Goal: Task Accomplishment & Management: Use online tool/utility

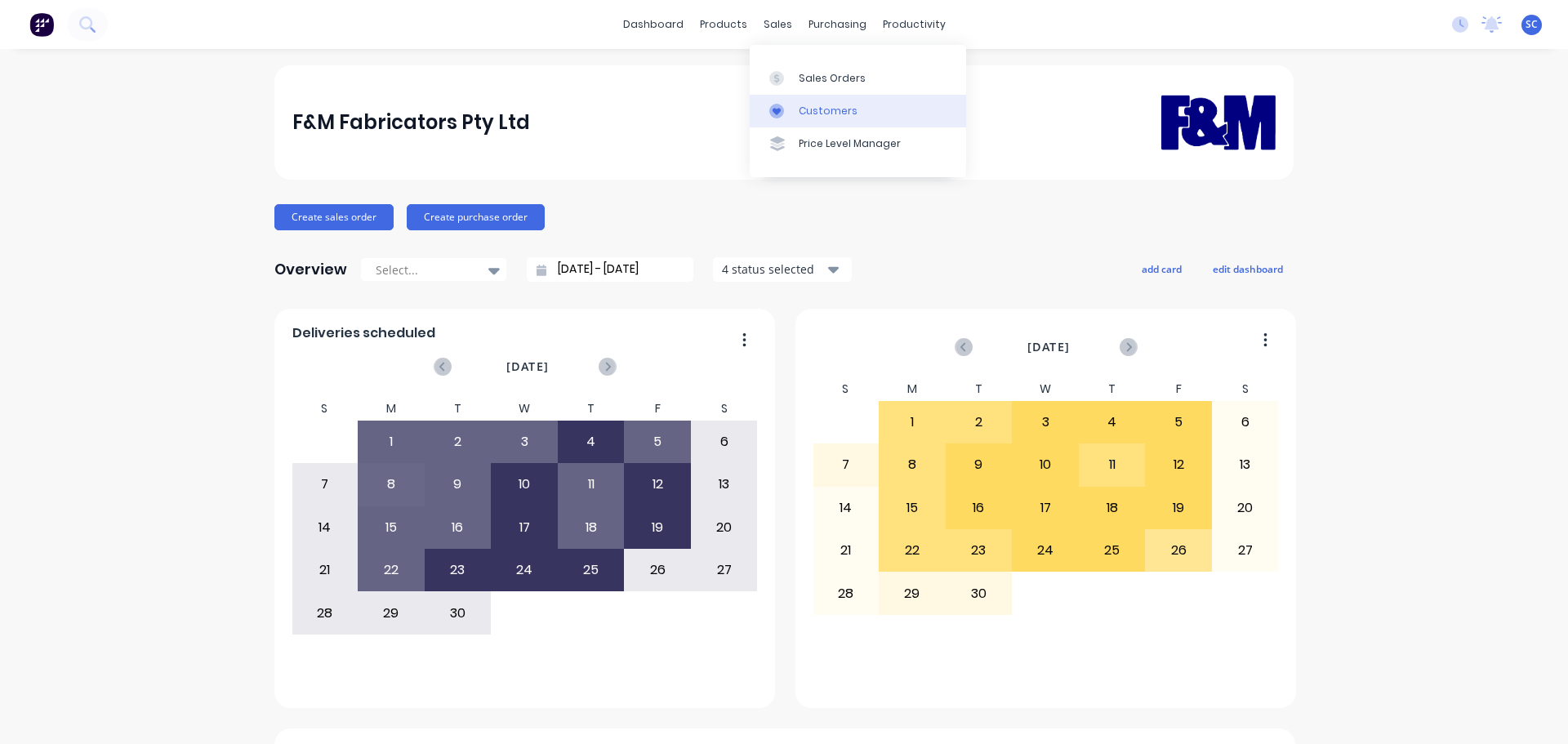
click at [813, 111] on div "Customers" at bounding box center [827, 111] width 59 height 14
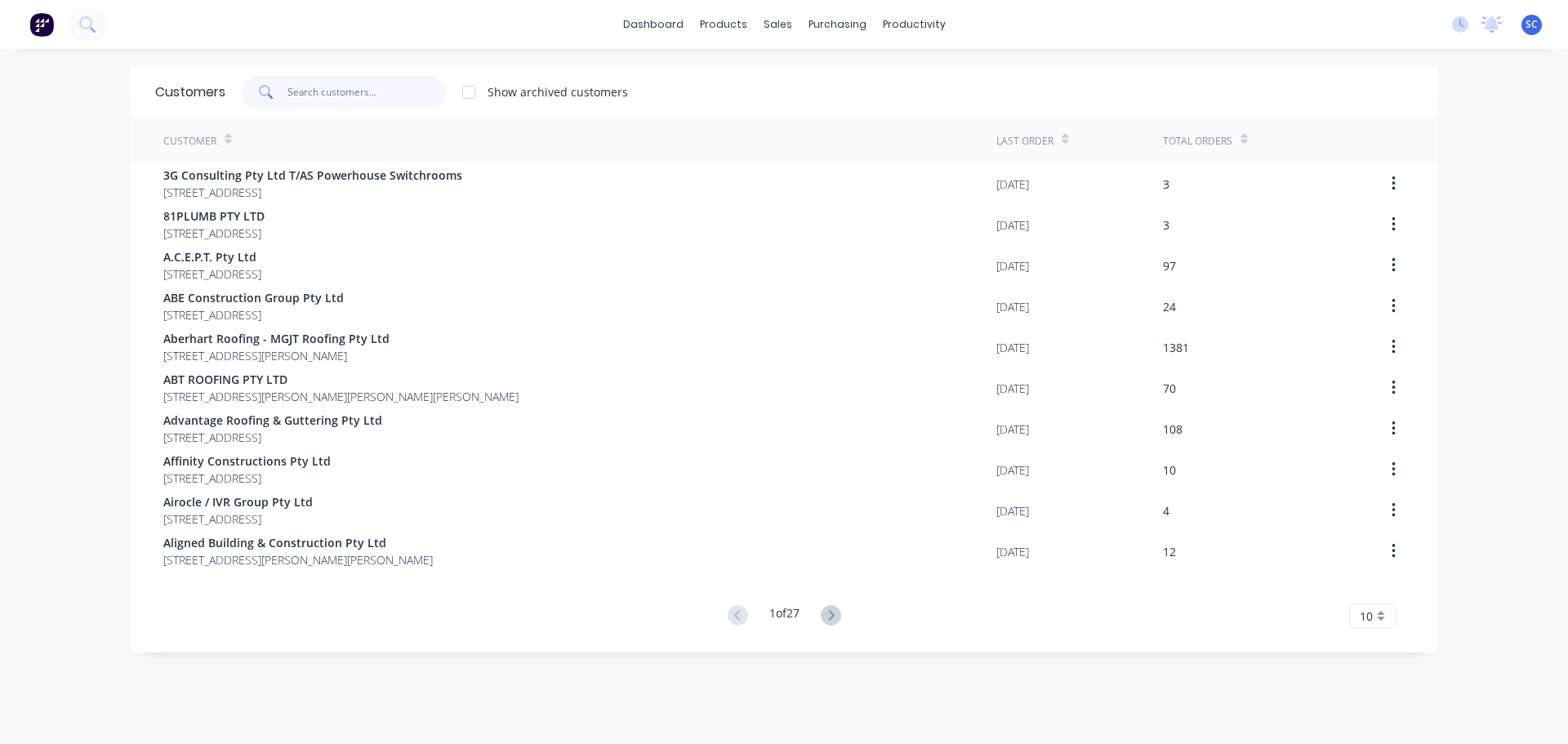
click at [320, 104] on input "text" at bounding box center [366, 93] width 159 height 33
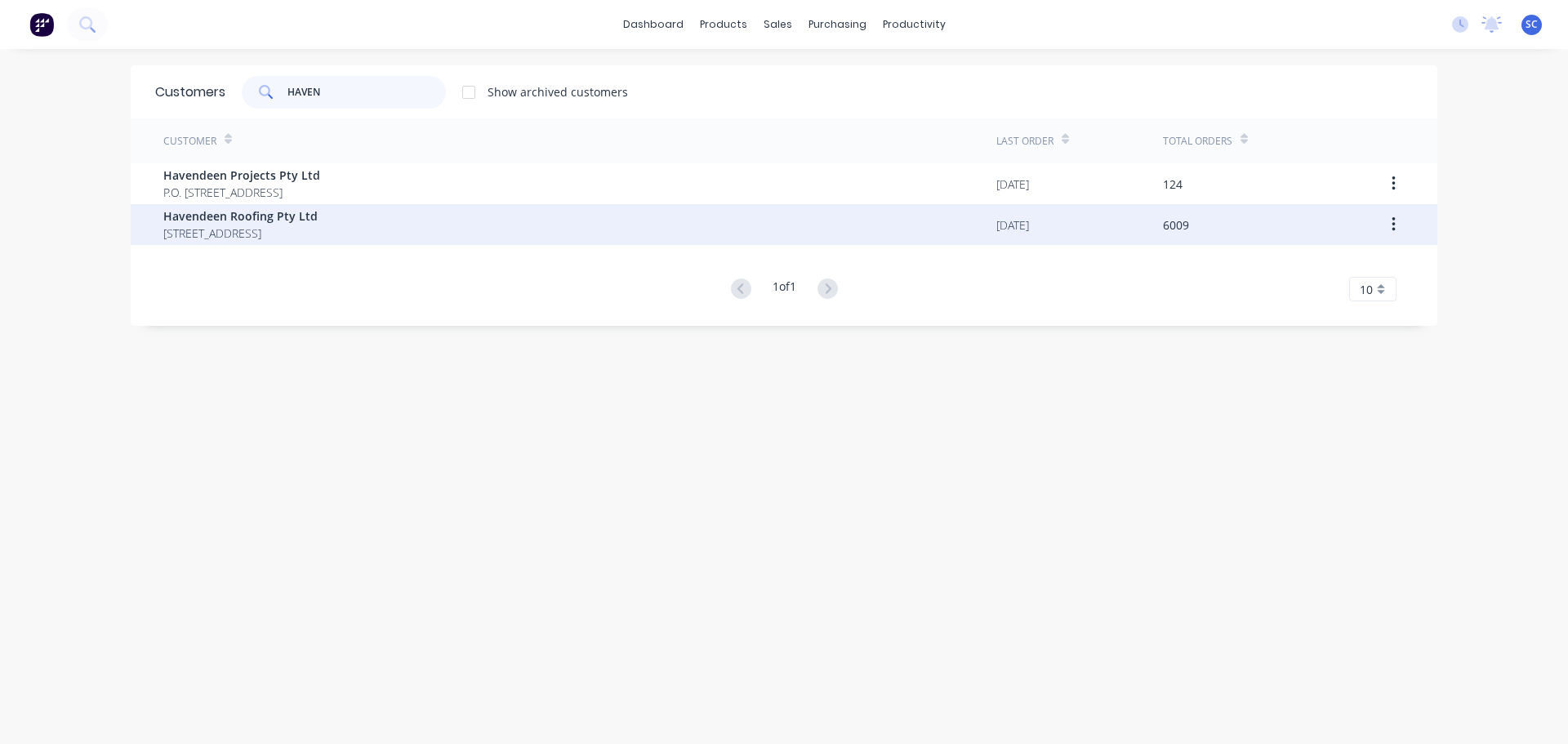
type input "HAVEN"
click at [260, 212] on span "Havendeen Roofing Pty Ltd" at bounding box center [241, 216] width 154 height 17
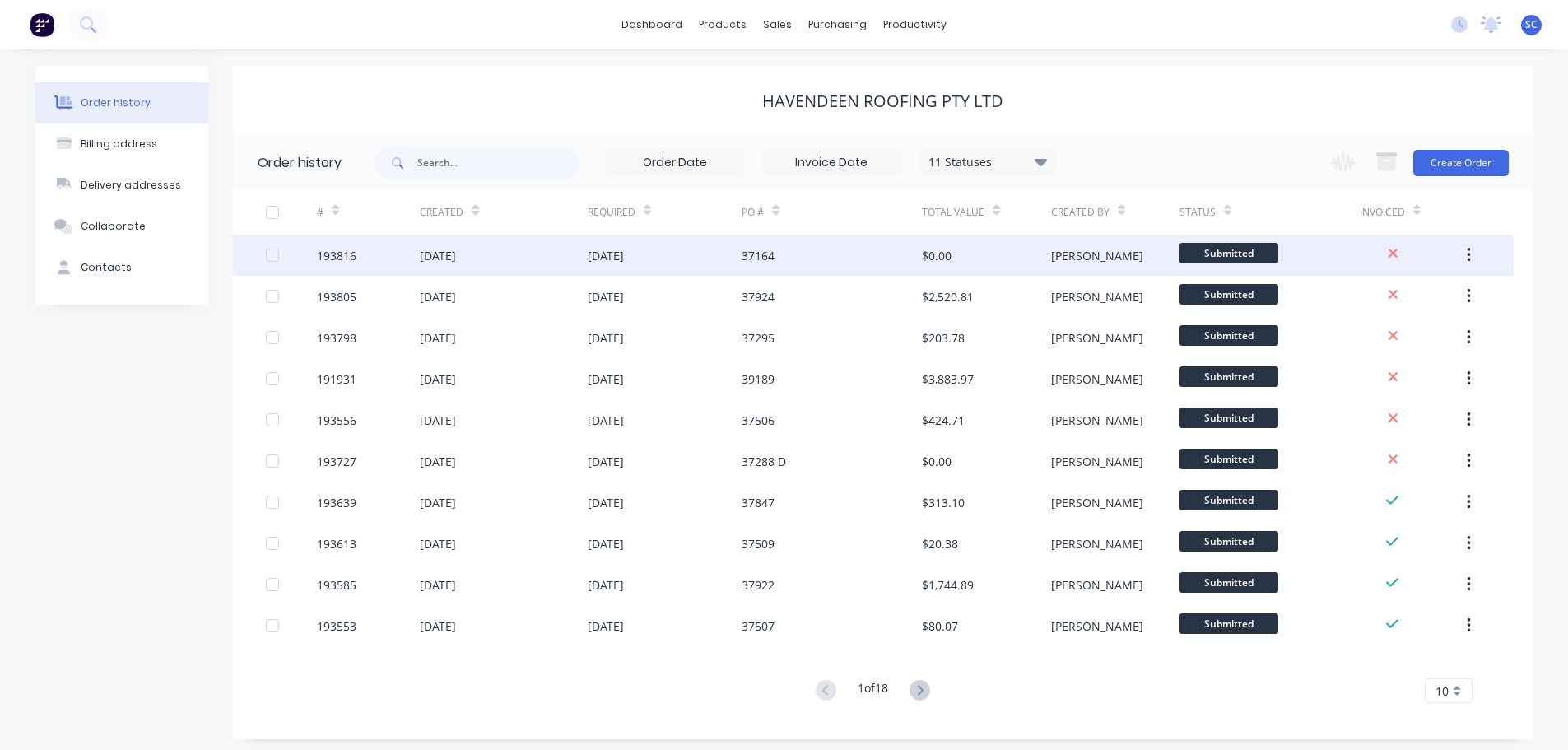
click at [420, 255] on div "24 Sep 2025" at bounding box center [437, 256] width 36 height 17
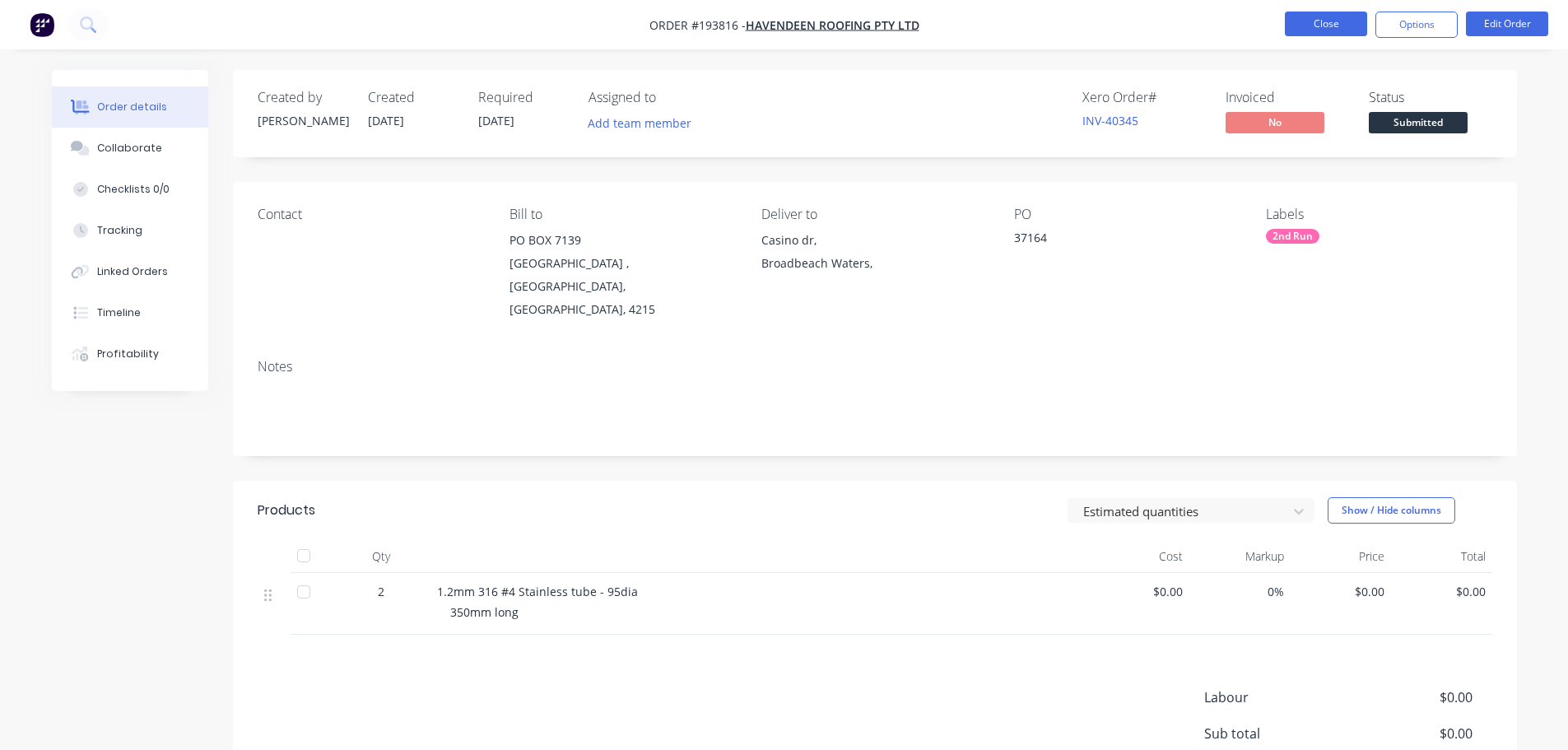
click at [1317, 21] on button "Close" at bounding box center [1326, 23] width 83 height 24
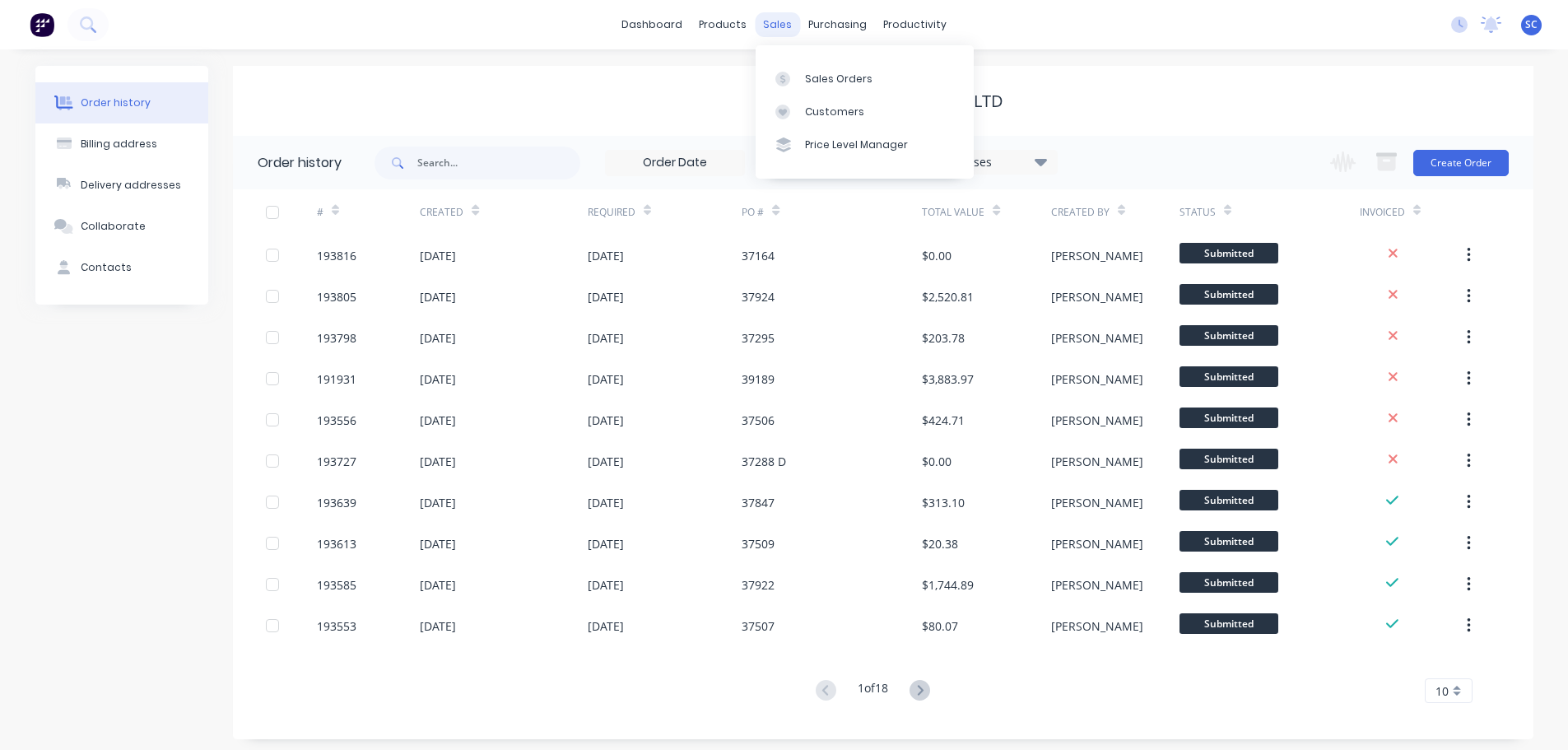
click at [780, 23] on div "sales" at bounding box center [777, 24] width 46 height 24
click at [828, 112] on div "Customers" at bounding box center [834, 112] width 59 height 15
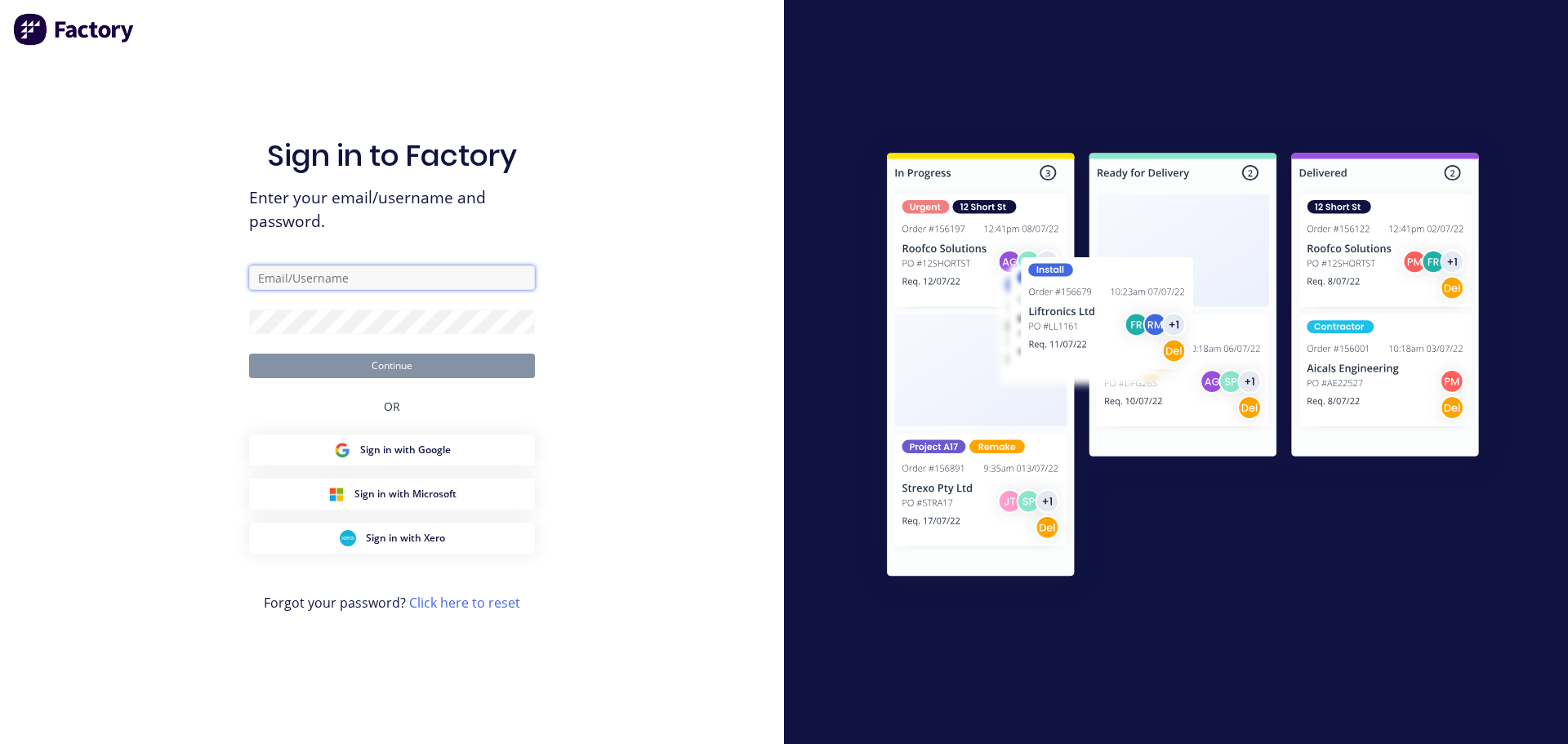
click at [302, 279] on input "text" at bounding box center [392, 278] width 286 height 24
type input "Stephen_Craven@fmfabricators.com.au"
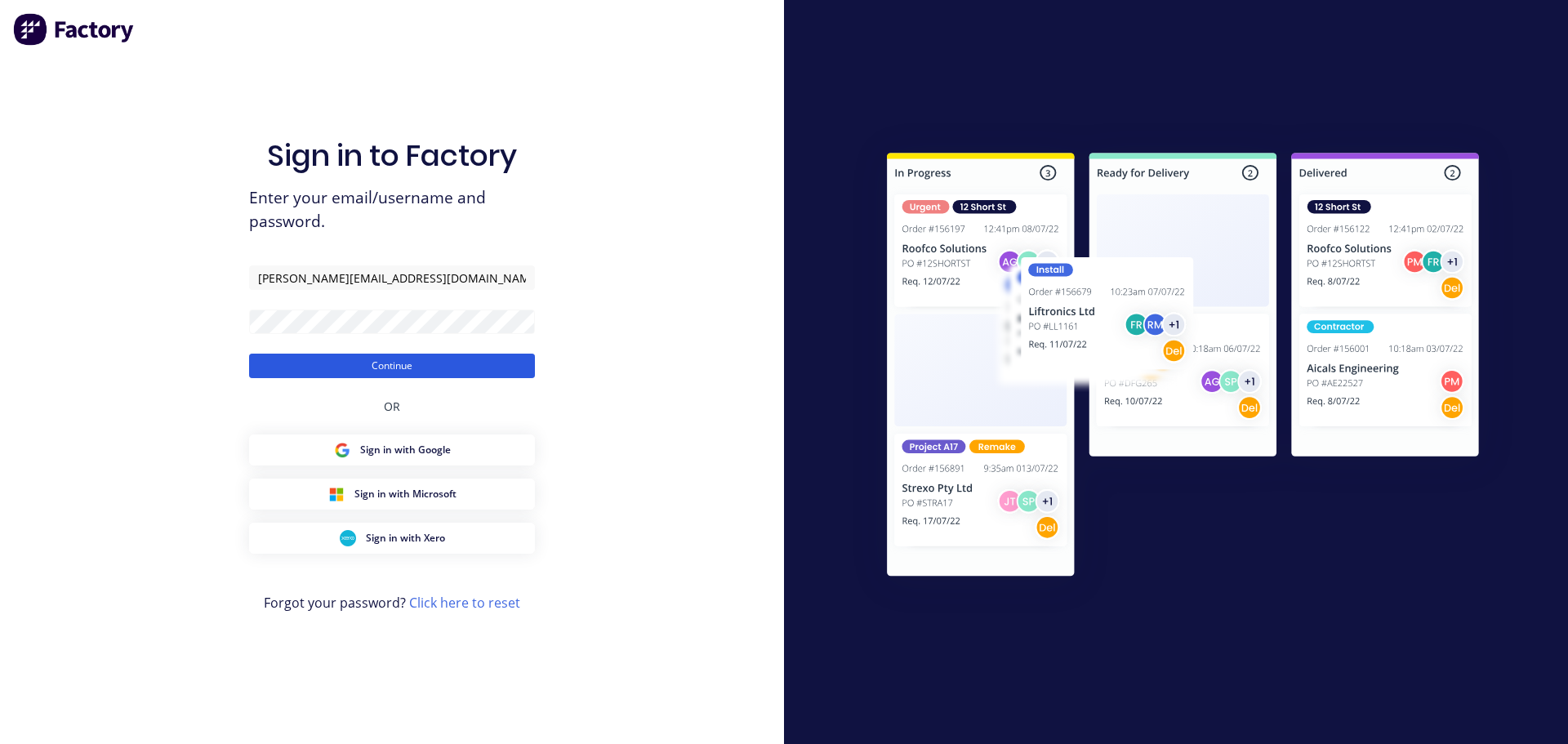
click at [329, 367] on button "Continue" at bounding box center [392, 365] width 286 height 24
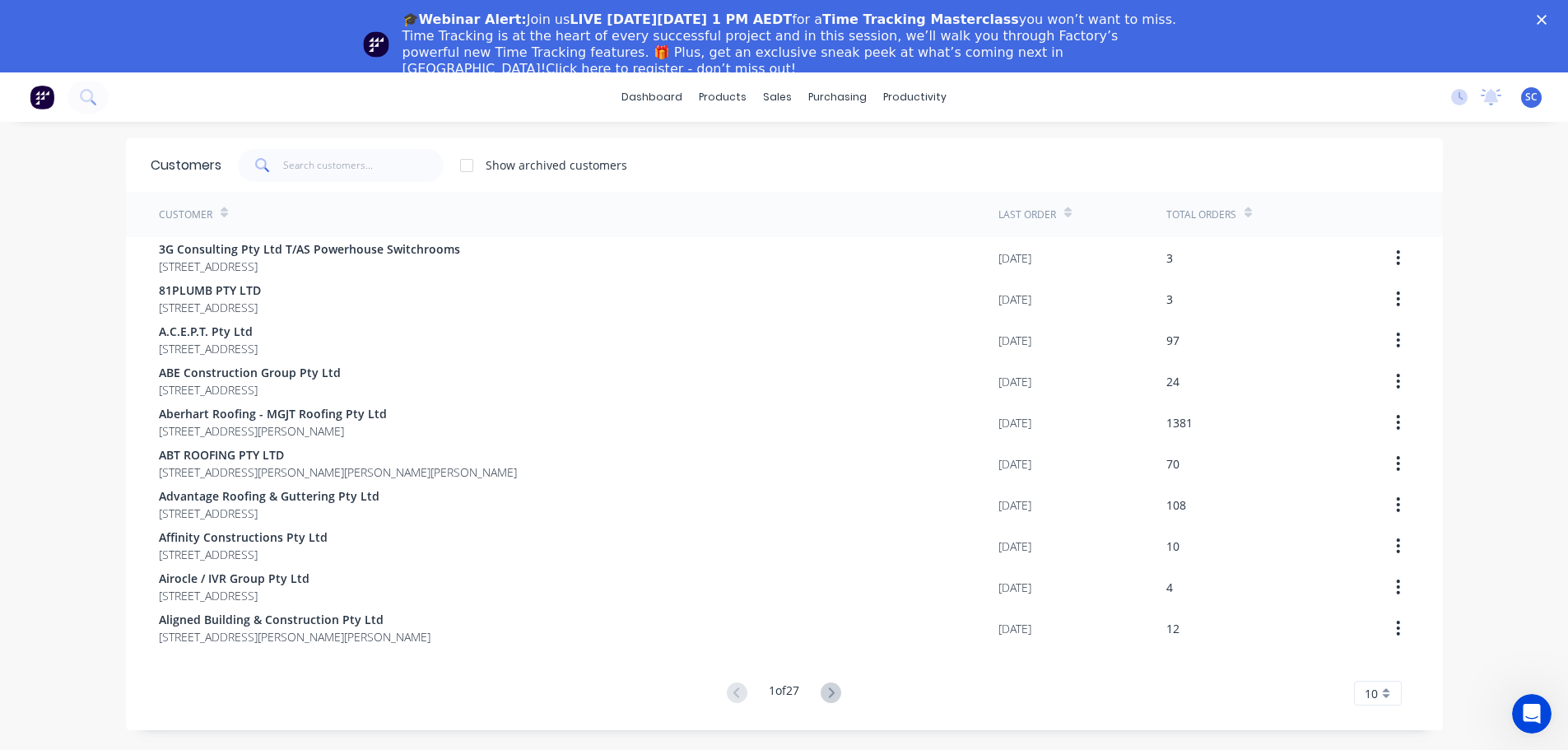
click at [1551, 14] on div "🎓Webinar Alert: Join us LIVE on Thursday, October 16 at 1 PM AEDT for a Time Tr…" at bounding box center [784, 45] width 1568 height 76
click at [1547, 17] on icon "Close" at bounding box center [1542, 19] width 10 height 10
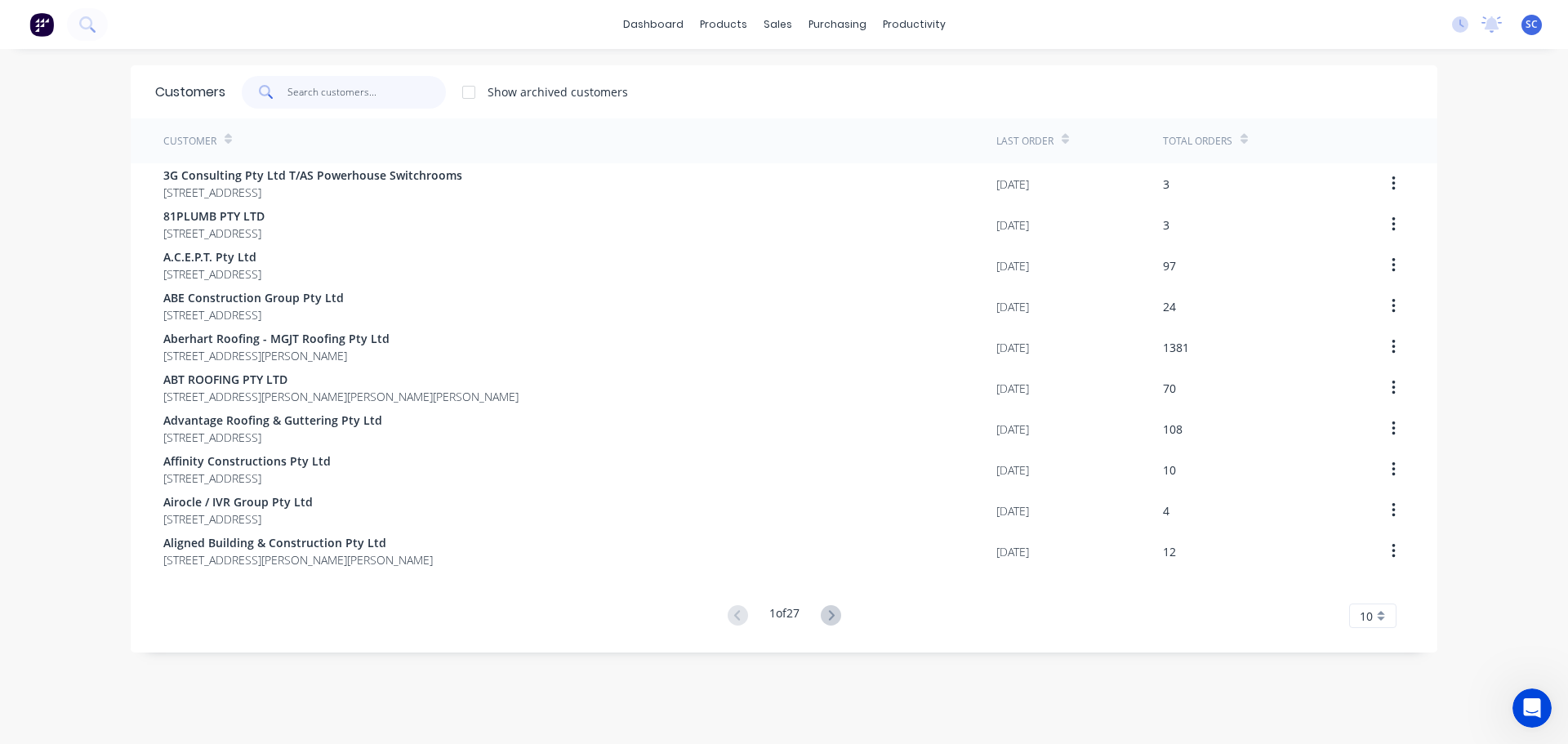
click at [316, 101] on input "text" at bounding box center [366, 93] width 159 height 33
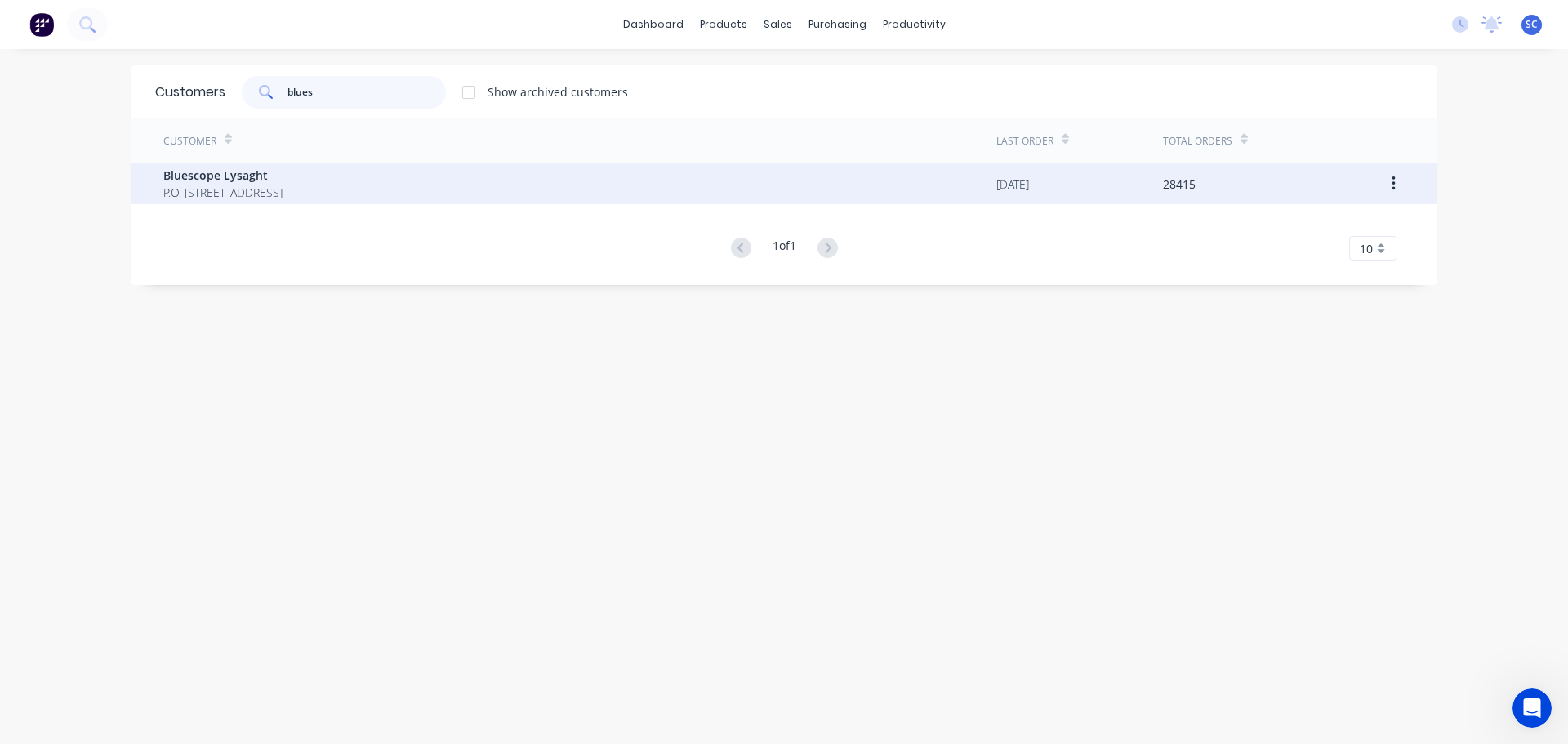
type input "blues"
click at [258, 179] on span "Bluescope Lysaght" at bounding box center [223, 175] width 119 height 17
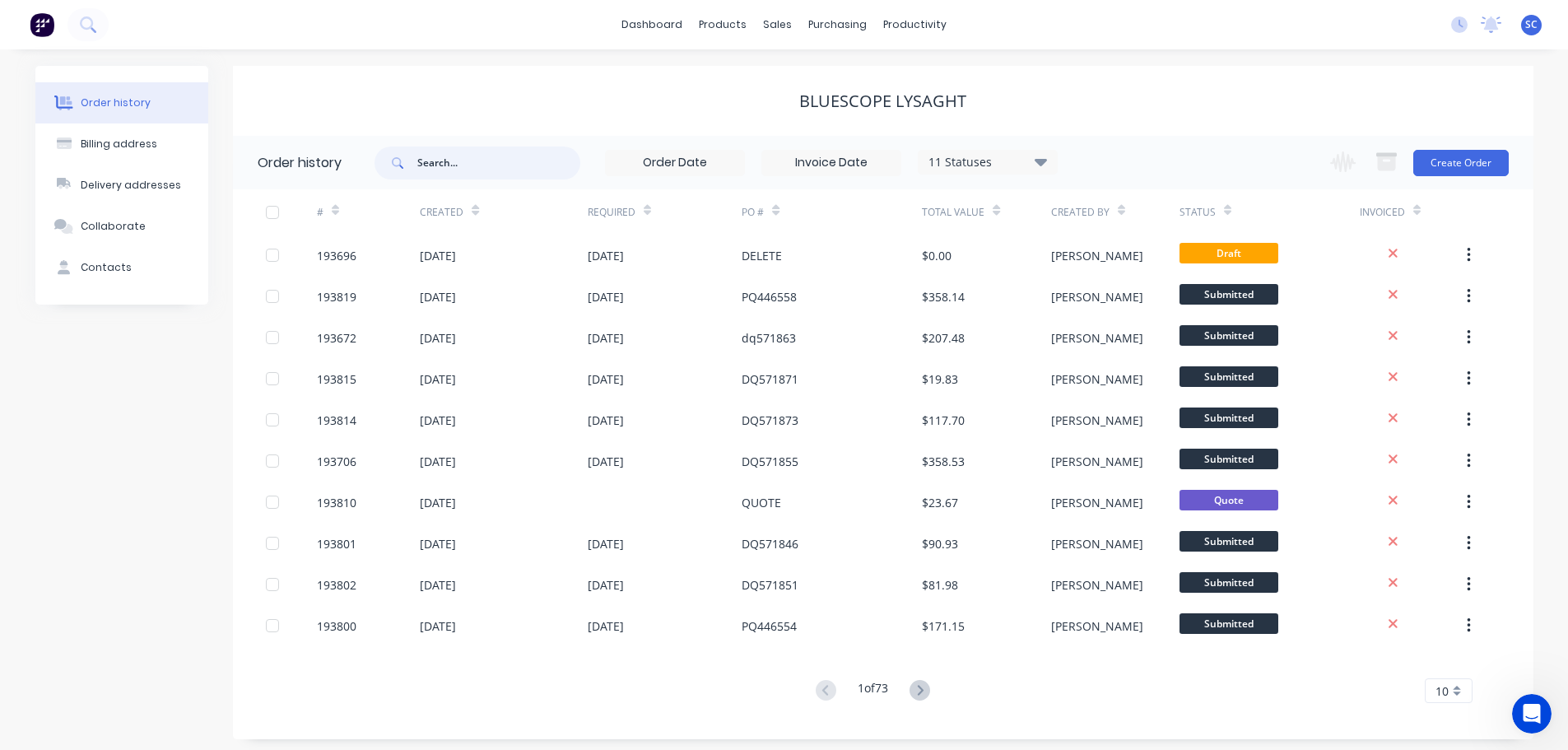
click at [458, 165] on input "text" at bounding box center [499, 163] width 163 height 33
type input "571156"
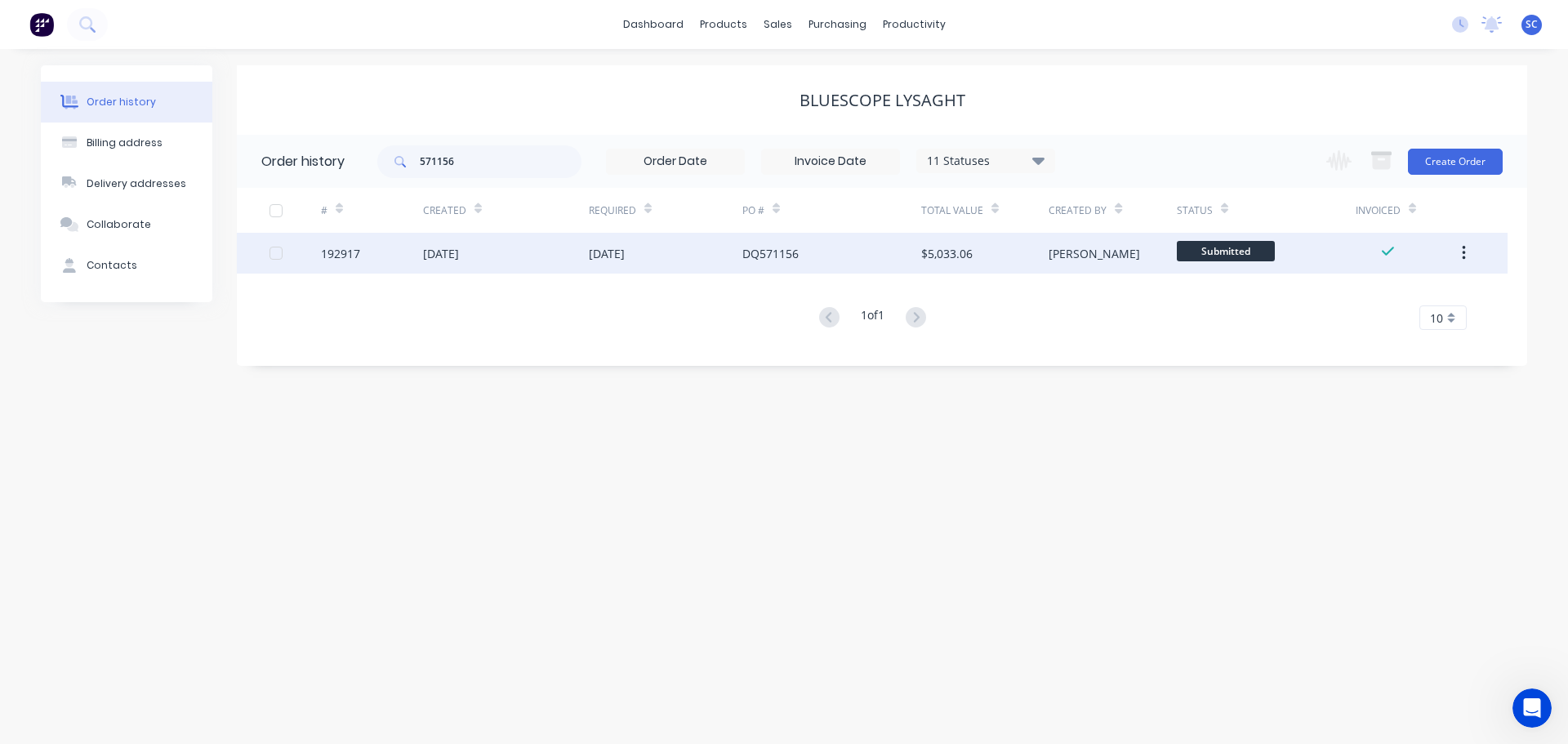
click at [584, 246] on div "17 Sep 2025" at bounding box center [506, 253] width 166 height 40
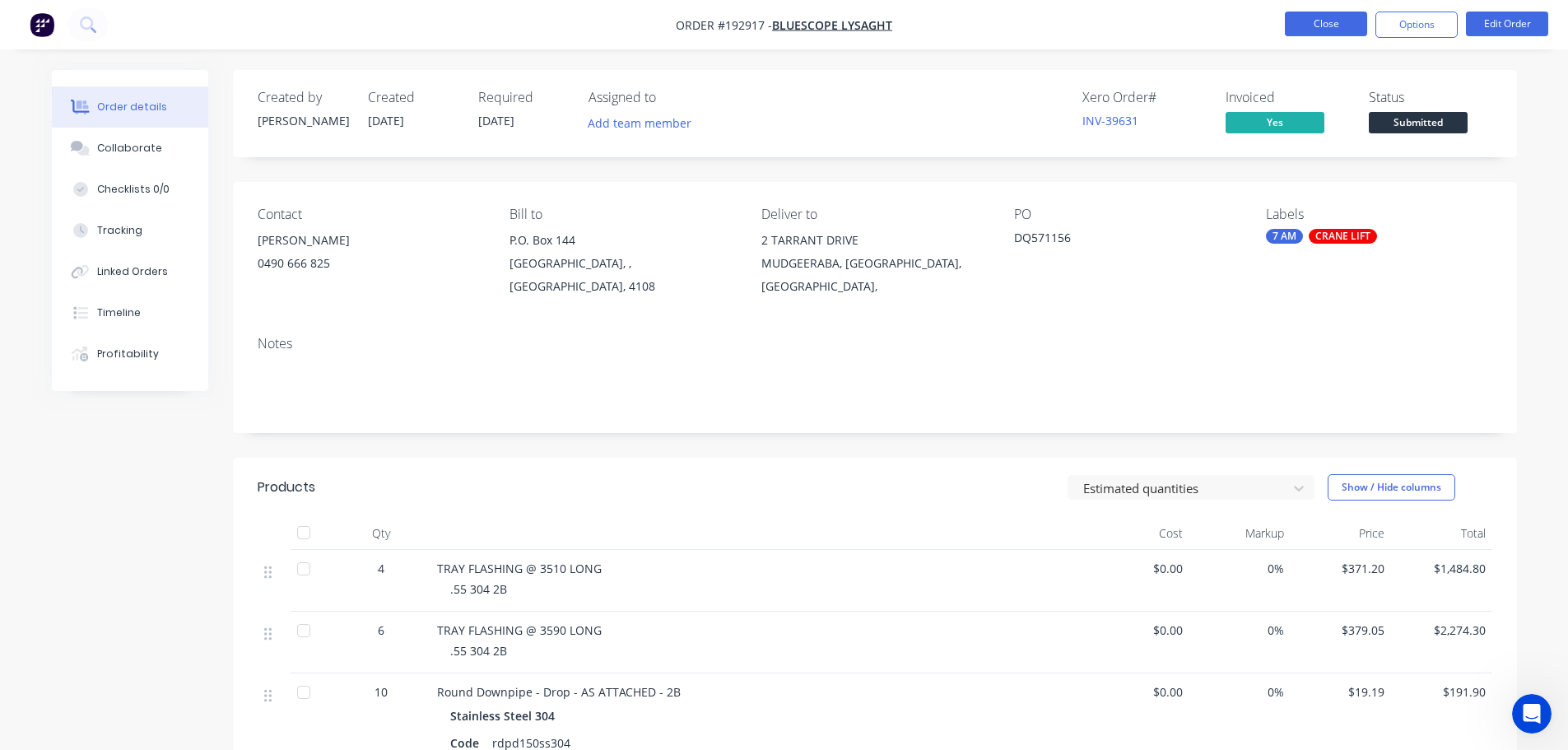
click at [1328, 19] on button "Close" at bounding box center [1326, 23] width 83 height 24
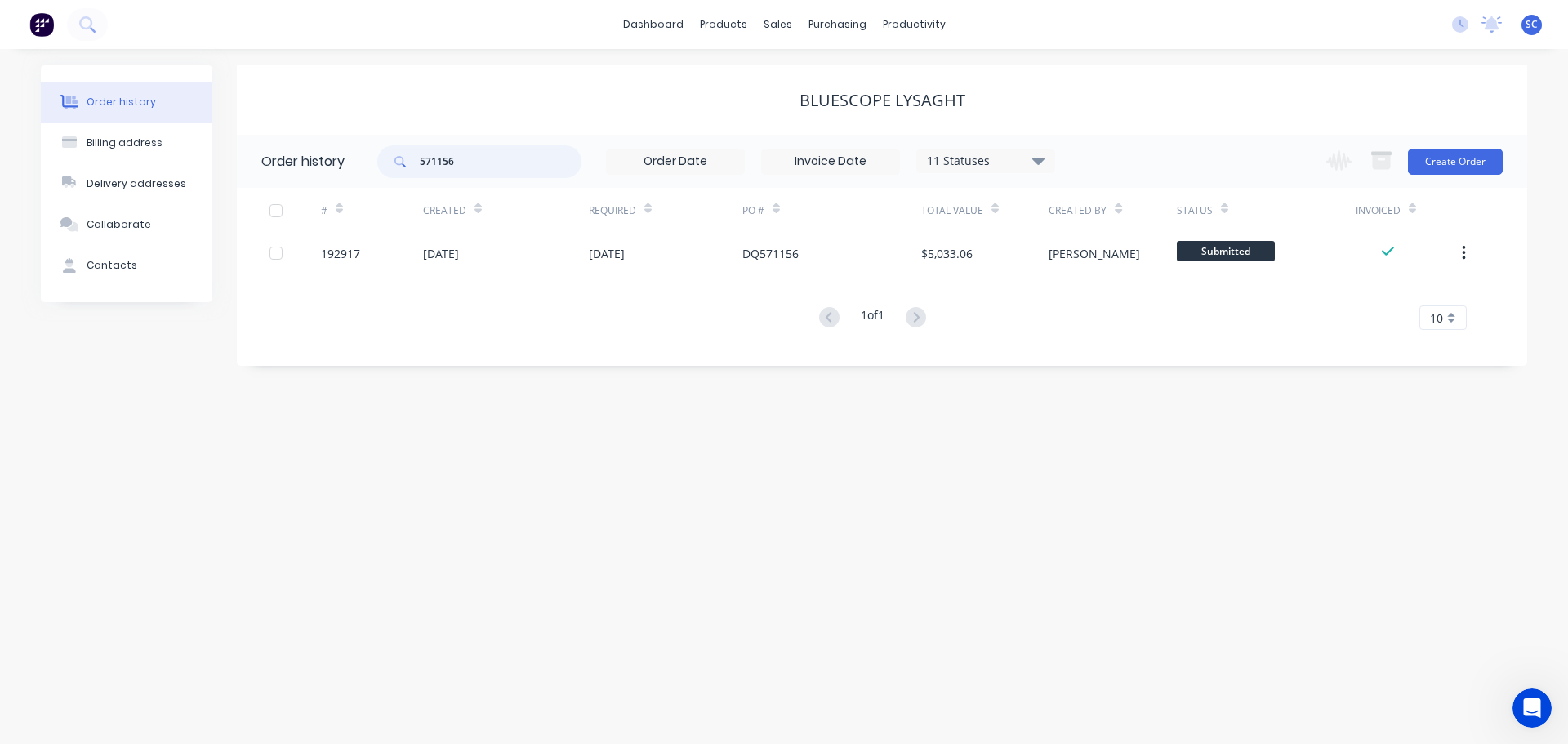
drag, startPoint x: 465, startPoint y: 164, endPoint x: 387, endPoint y: 168, distance: 78.1
click at [362, 167] on header "Order history 571156 11 Statuses Invoice Status Invoiced Not Invoiced Partial O…" at bounding box center [882, 161] width 1291 height 53
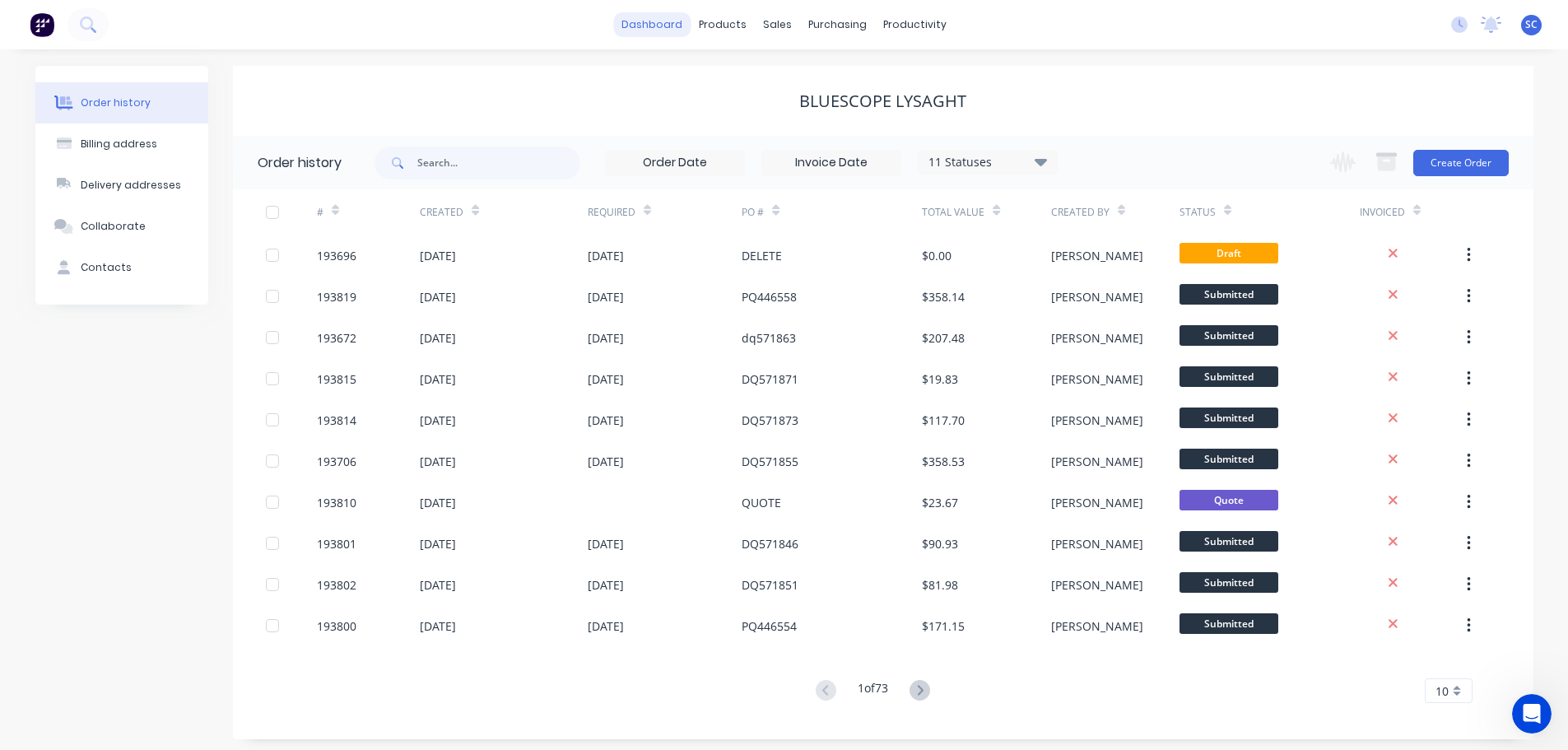
click at [668, 24] on link "dashboard" at bounding box center [652, 24] width 78 height 24
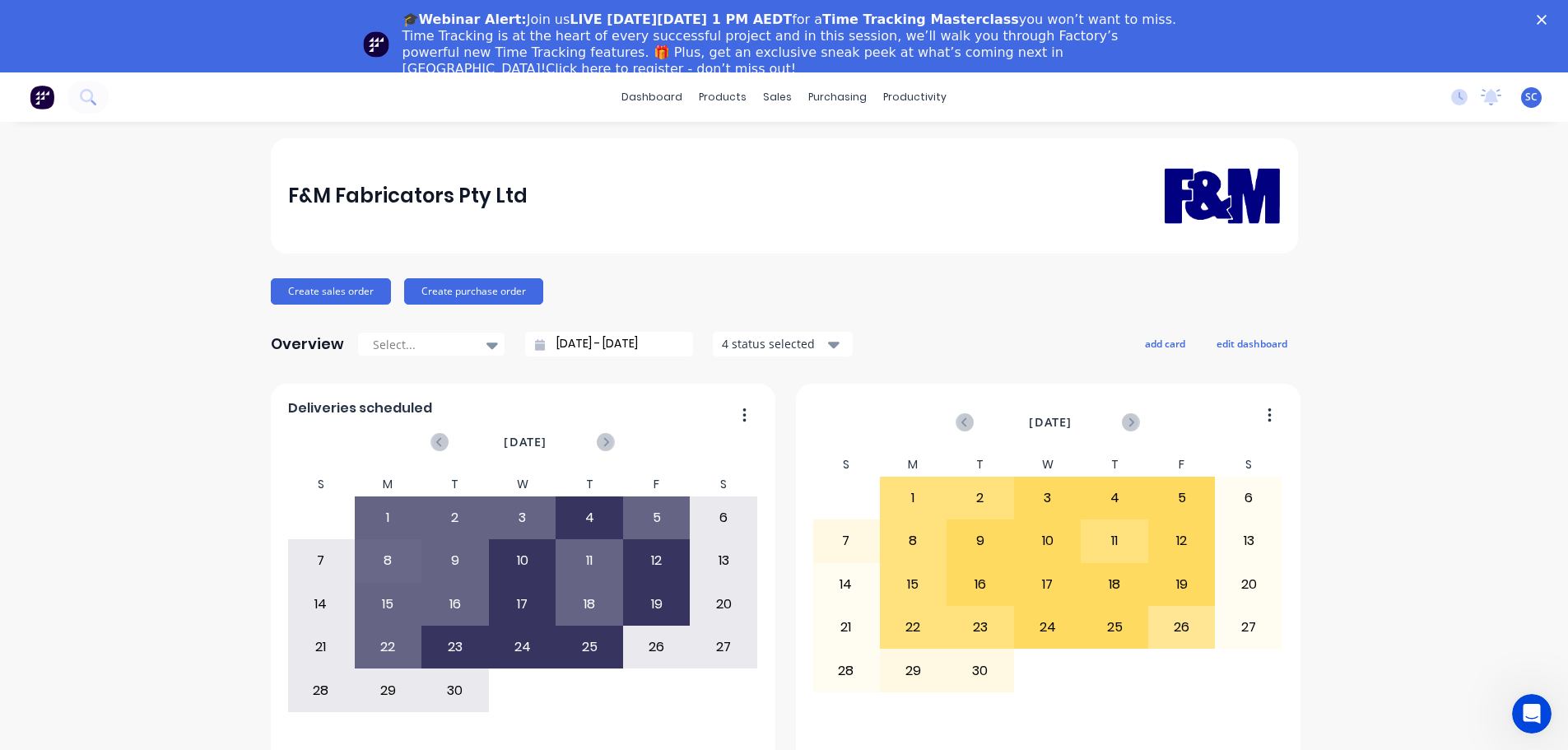
click at [1547, 17] on polygon "Close" at bounding box center [1542, 19] width 10 height 10
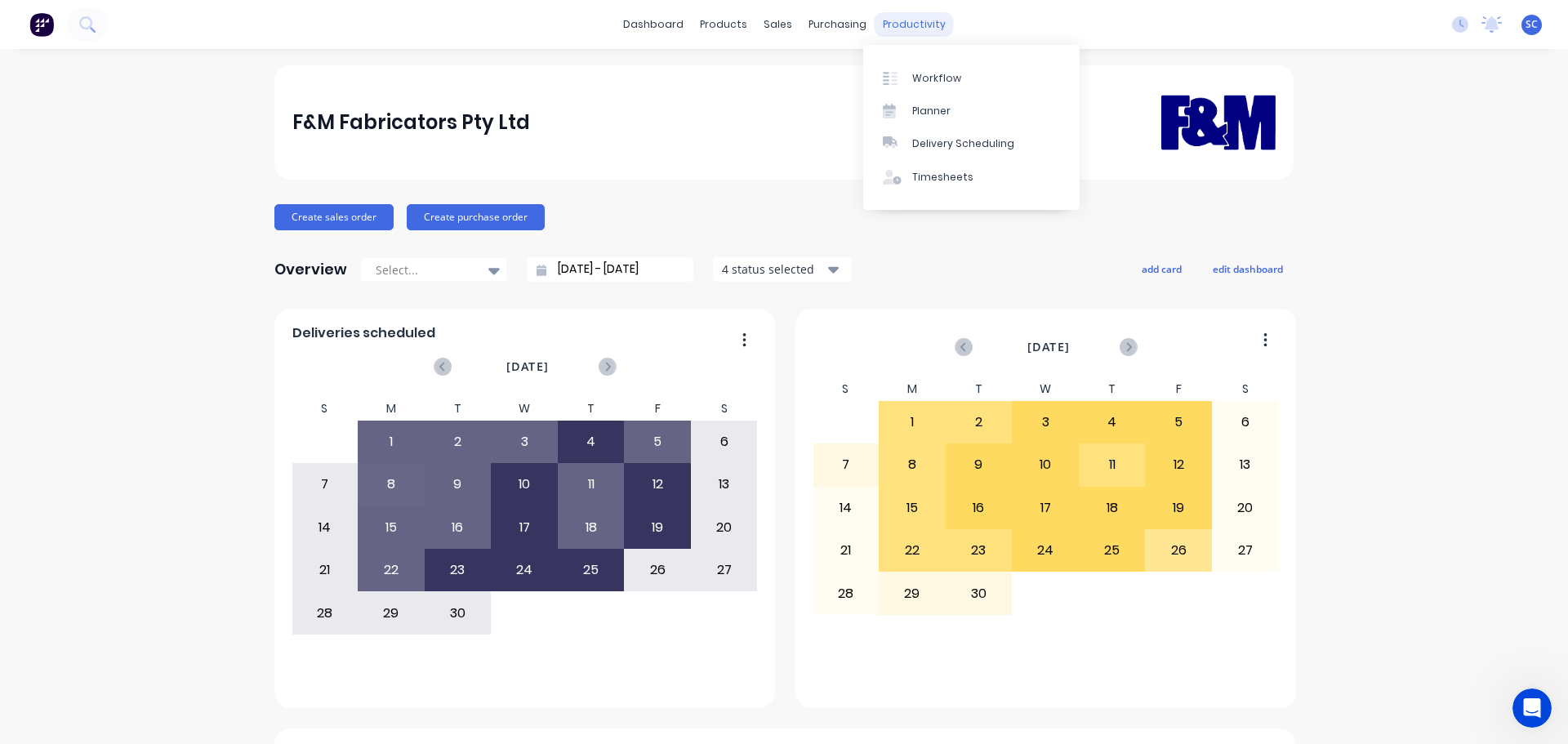
click at [913, 24] on div "productivity" at bounding box center [914, 24] width 79 height 24
click at [969, 140] on div "Delivery Scheduling" at bounding box center [963, 144] width 102 height 14
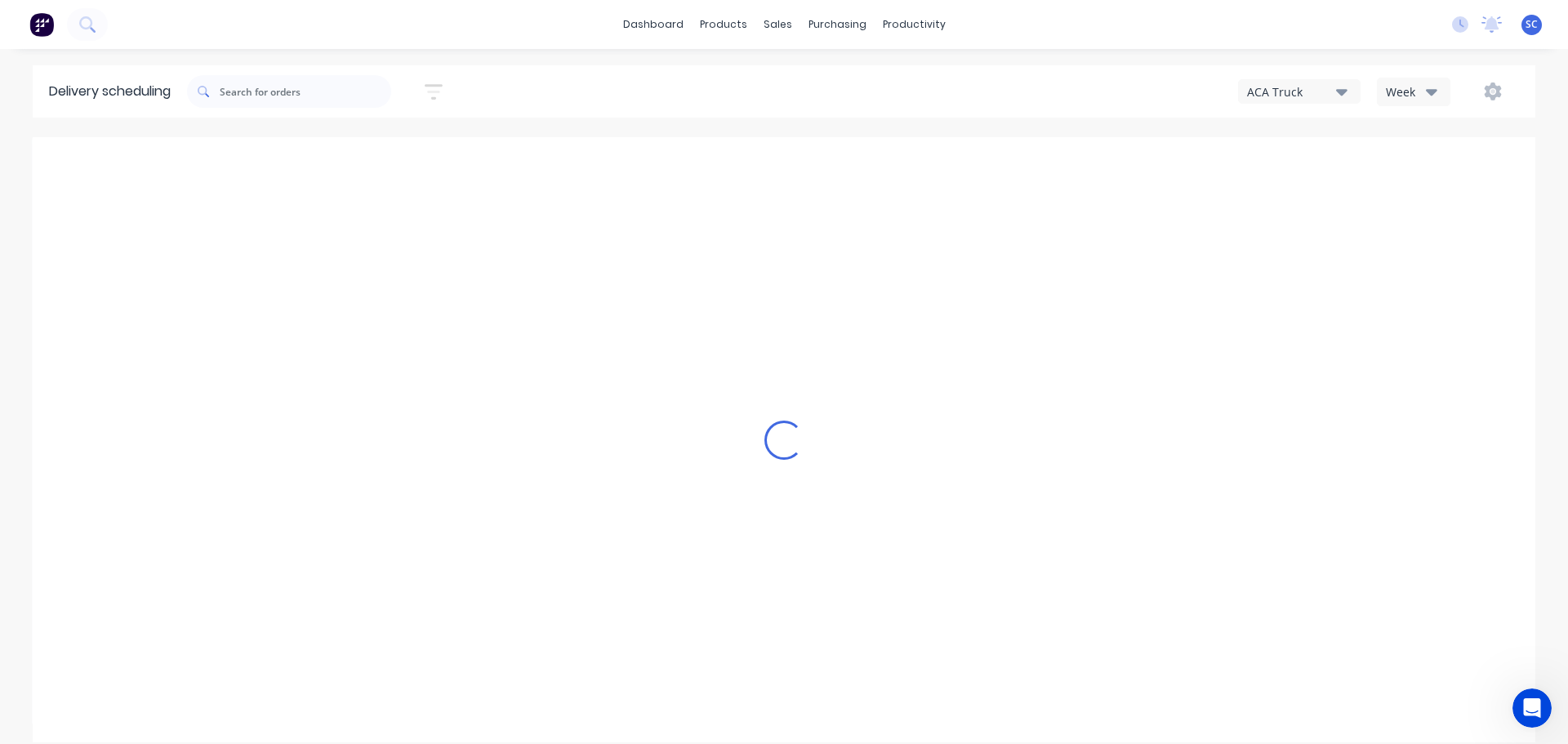
type input "[DATE] - [DATE]"
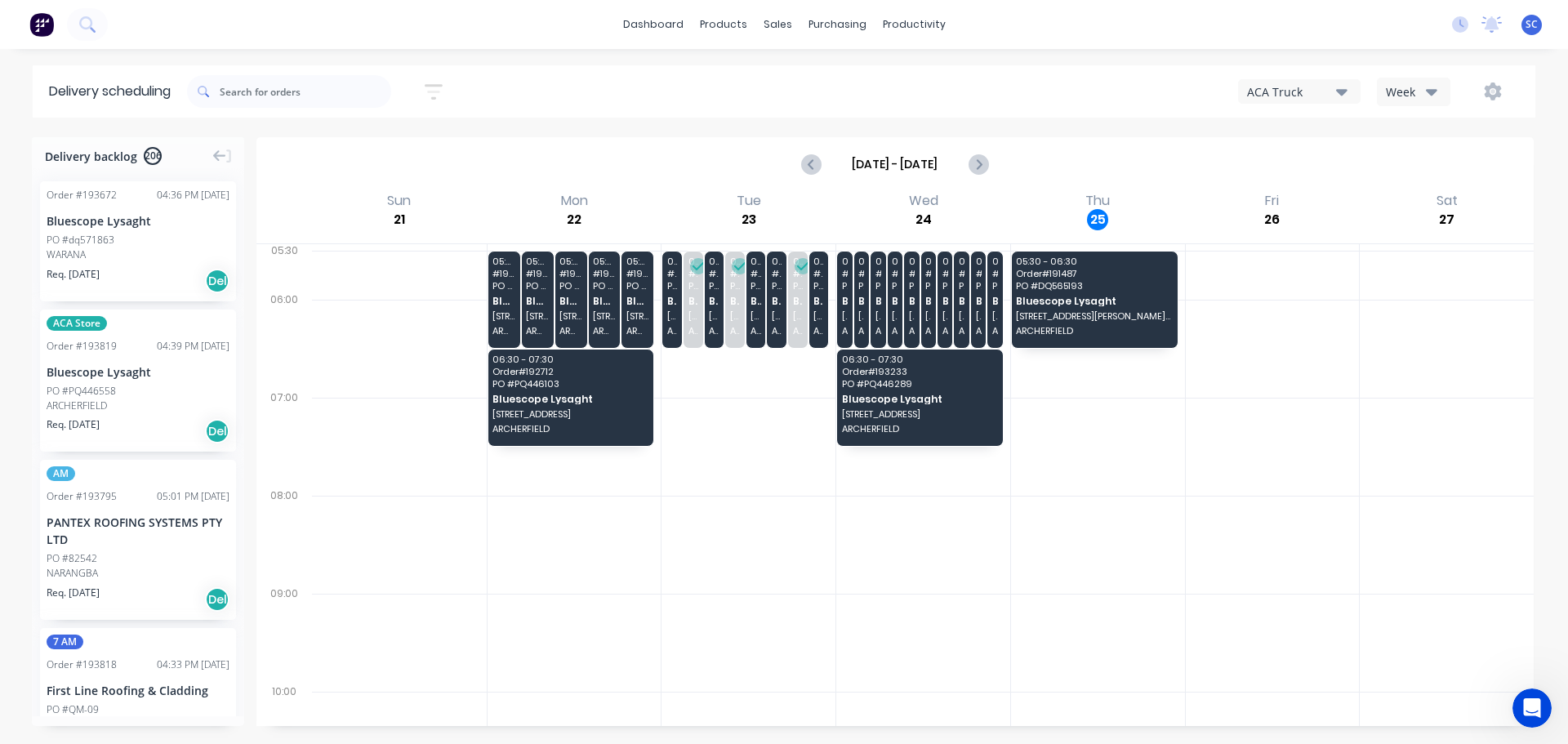
click at [1345, 85] on icon "button" at bounding box center [1342, 92] width 12 height 18
click at [1296, 147] on div "FNM 09" at bounding box center [1320, 149] width 162 height 33
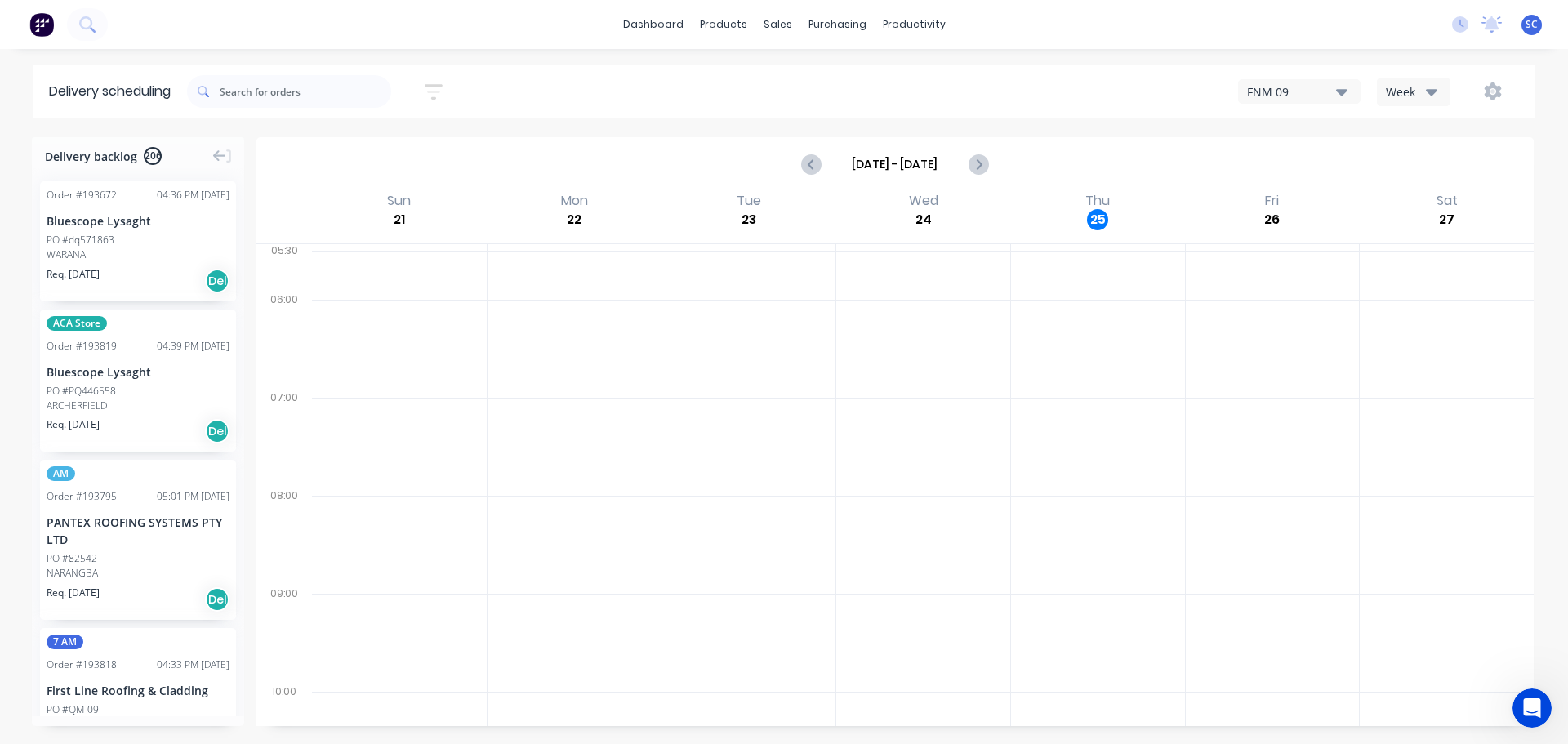
click at [439, 95] on icon "button" at bounding box center [433, 92] width 18 height 20
click at [347, 169] on div "Sort by Most recent Created date Required date Order number Customer name Most …" at bounding box center [358, 227] width 153 height 173
click at [353, 148] on input at bounding box center [358, 153] width 152 height 24
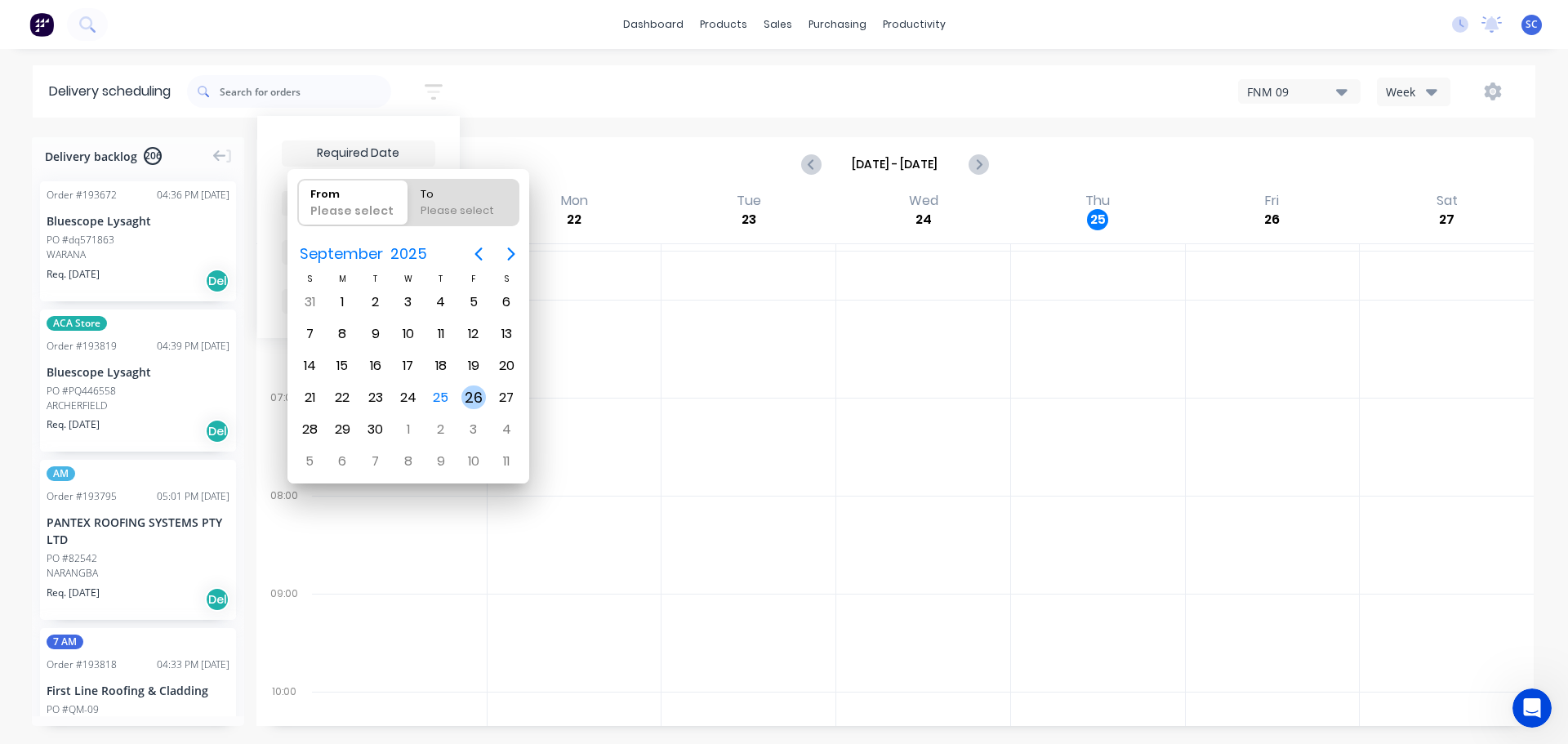
click at [475, 405] on div "26" at bounding box center [473, 397] width 24 height 24
type input "[DATE]"
radio input "false"
radio input "true"
click at [475, 400] on div "26" at bounding box center [473, 397] width 24 height 24
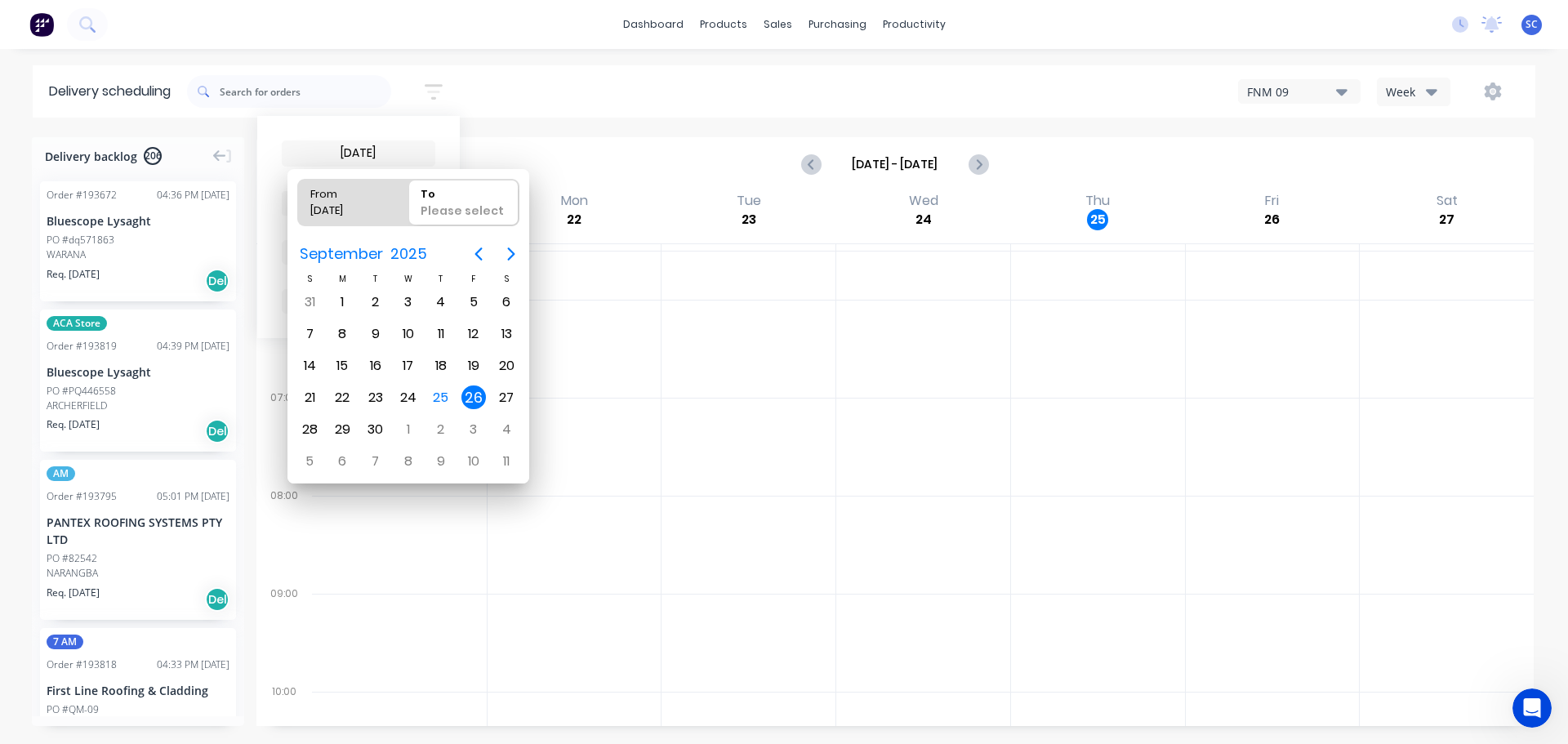
type input "26/09/25 - 26/09/25"
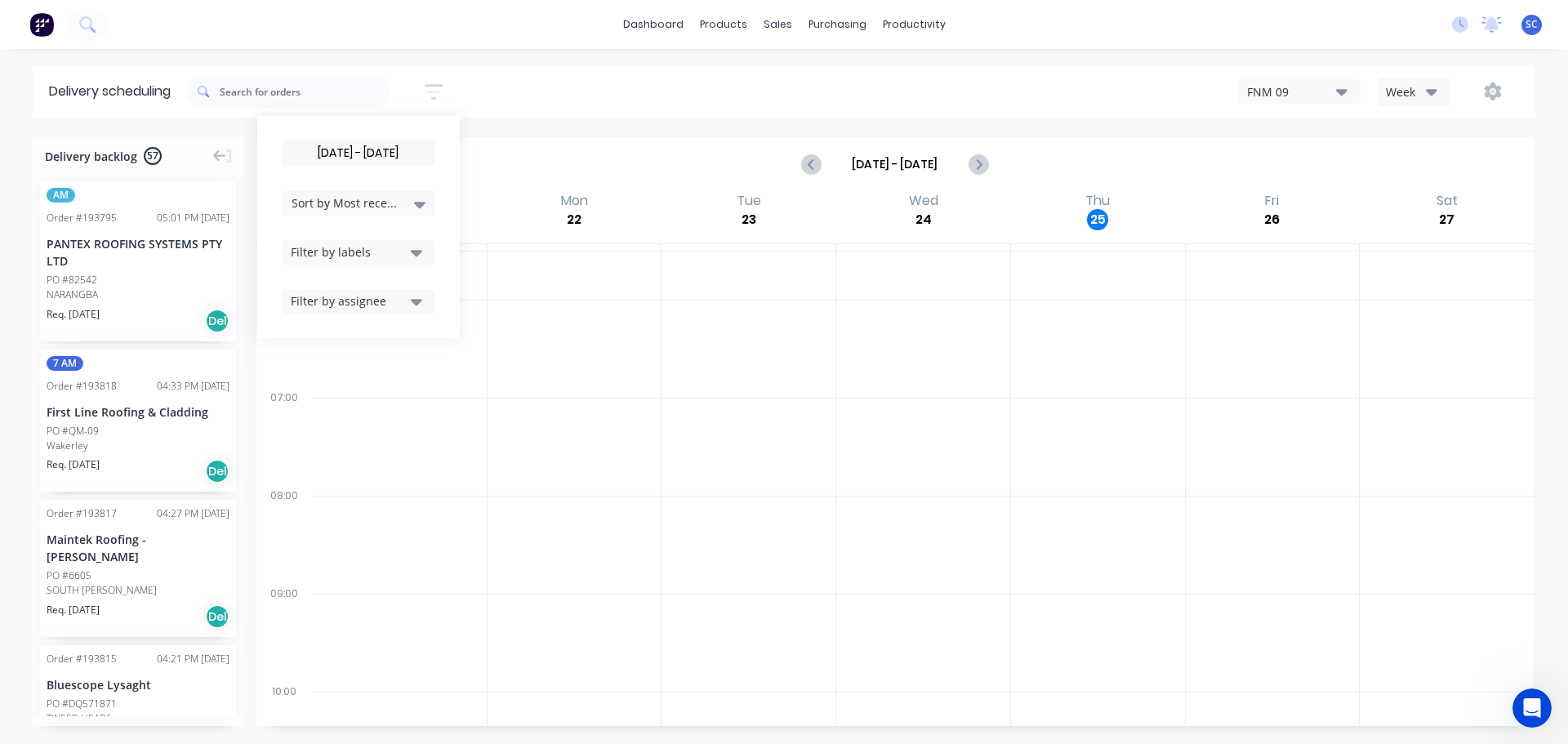
click at [421, 205] on icon at bounding box center [420, 204] width 12 height 7
click at [325, 386] on div "Suburb" at bounding box center [358, 385] width 153 height 30
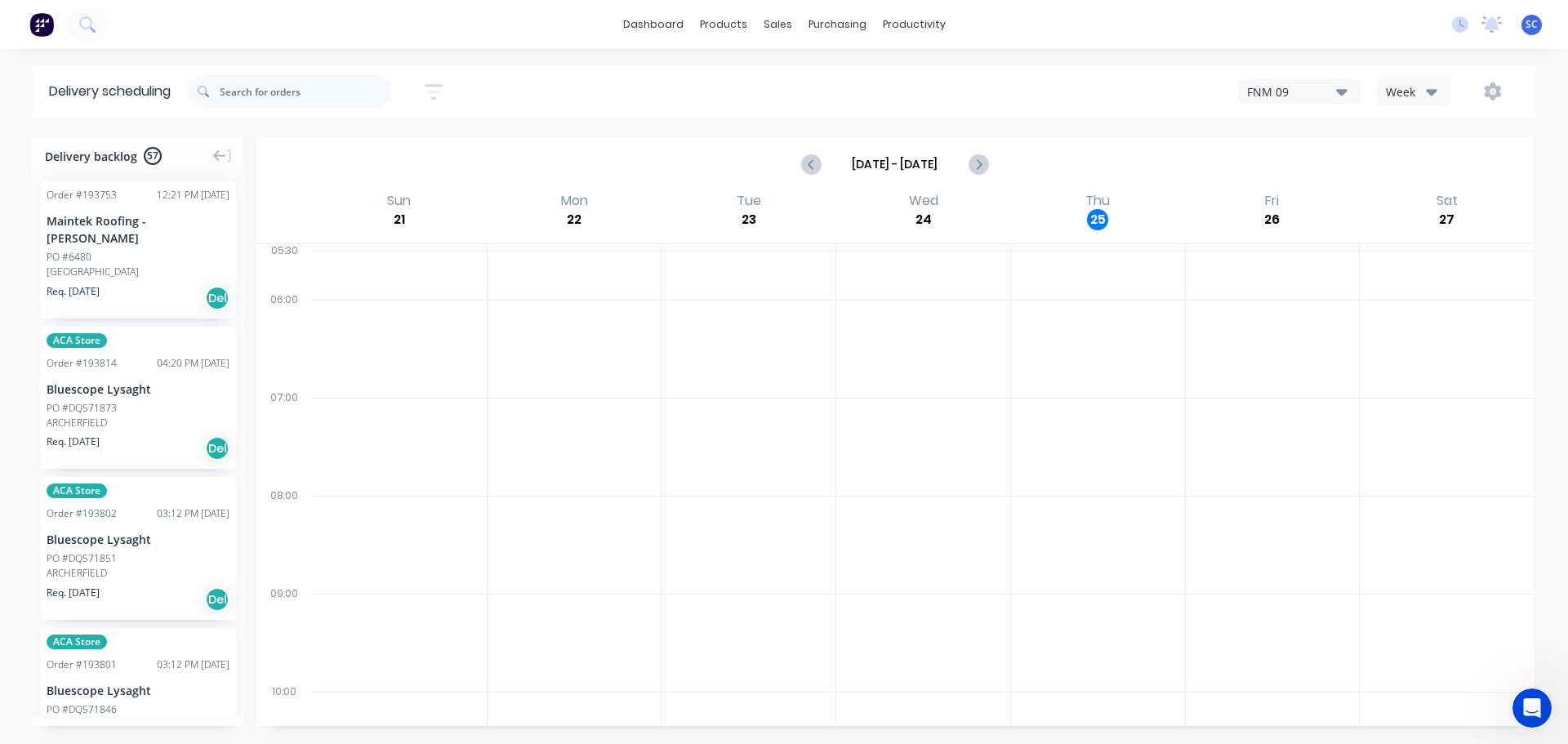
click at [538, 83] on div "26/09/25 - 26/09/25 Sort by Suburb Created date Required date Order number Cust…" at bounding box center [861, 91] width 1348 height 45
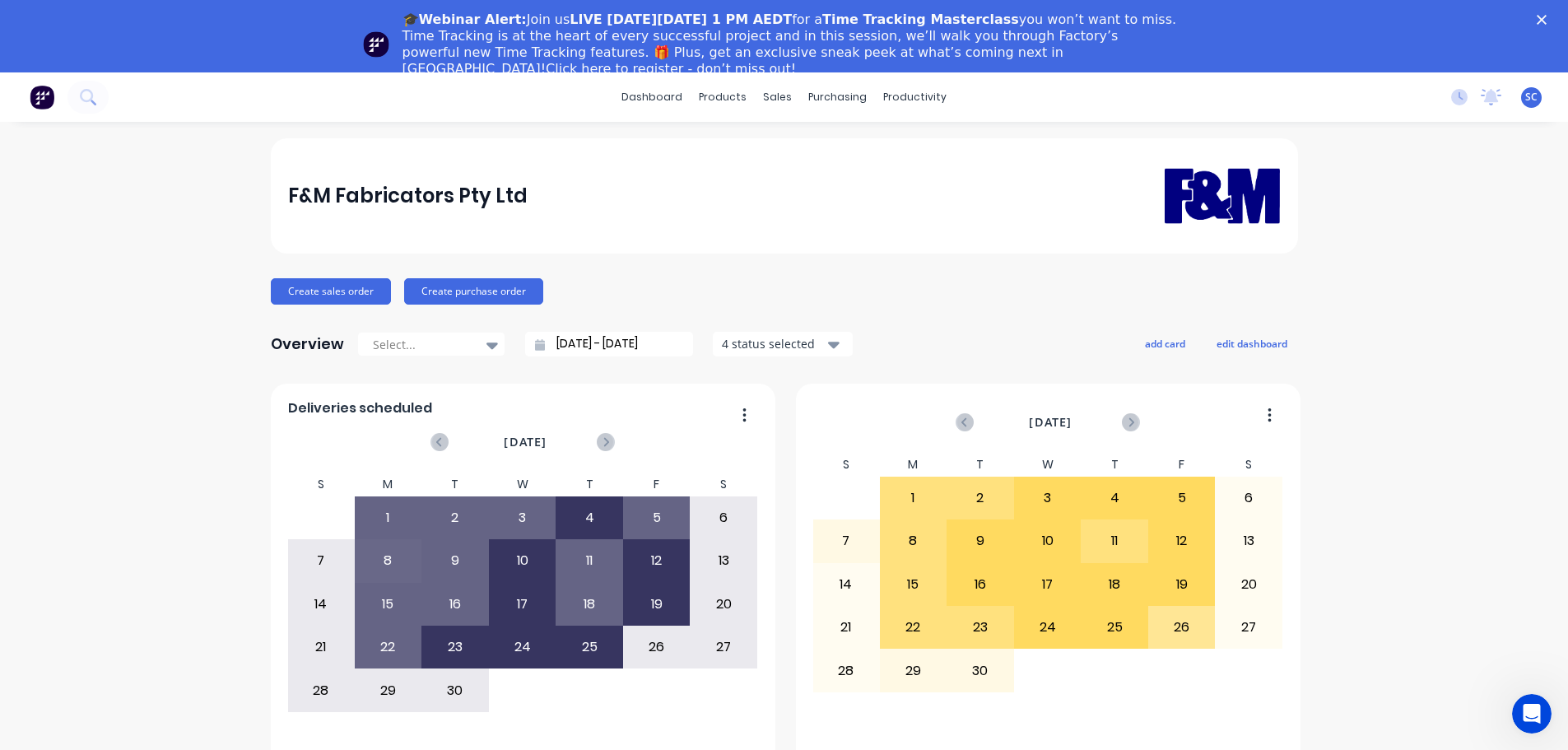
click at [1547, 17] on icon "Close" at bounding box center [1542, 19] width 10 height 10
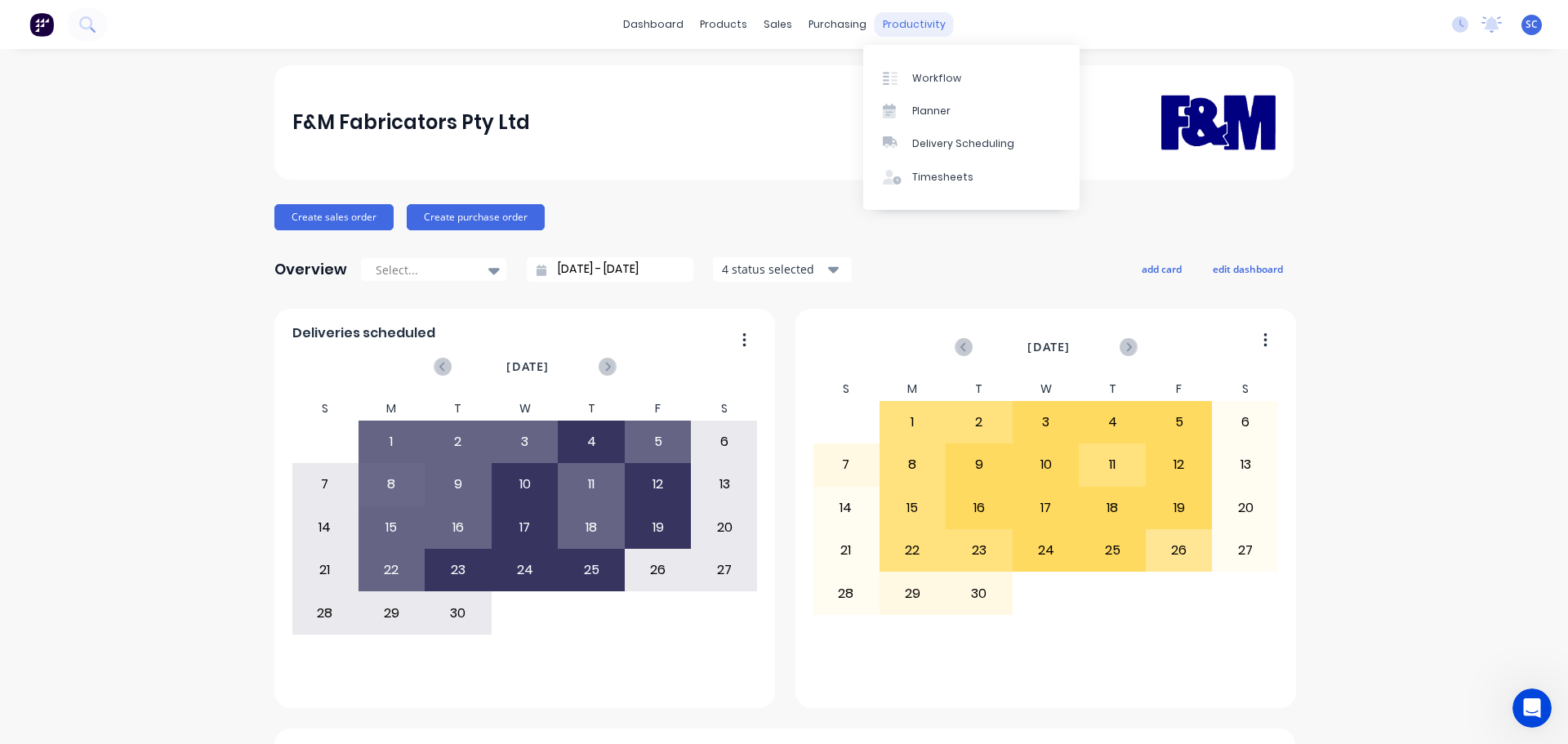
click at [894, 21] on div "productivity" at bounding box center [914, 24] width 79 height 24
click at [945, 137] on div "Delivery Scheduling" at bounding box center [963, 144] width 102 height 14
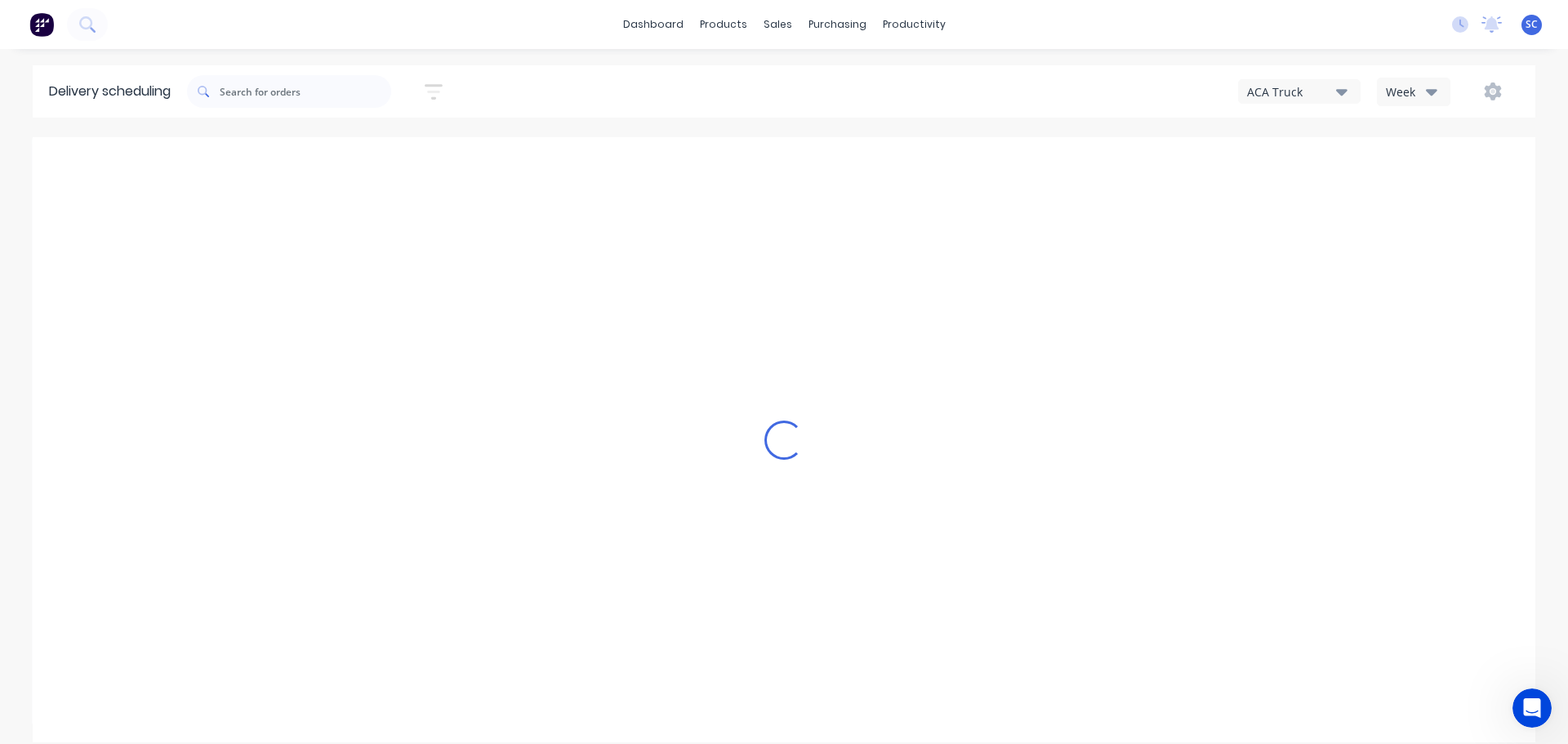
click at [1346, 92] on button "ACA Truck" at bounding box center [1298, 91] width 122 height 24
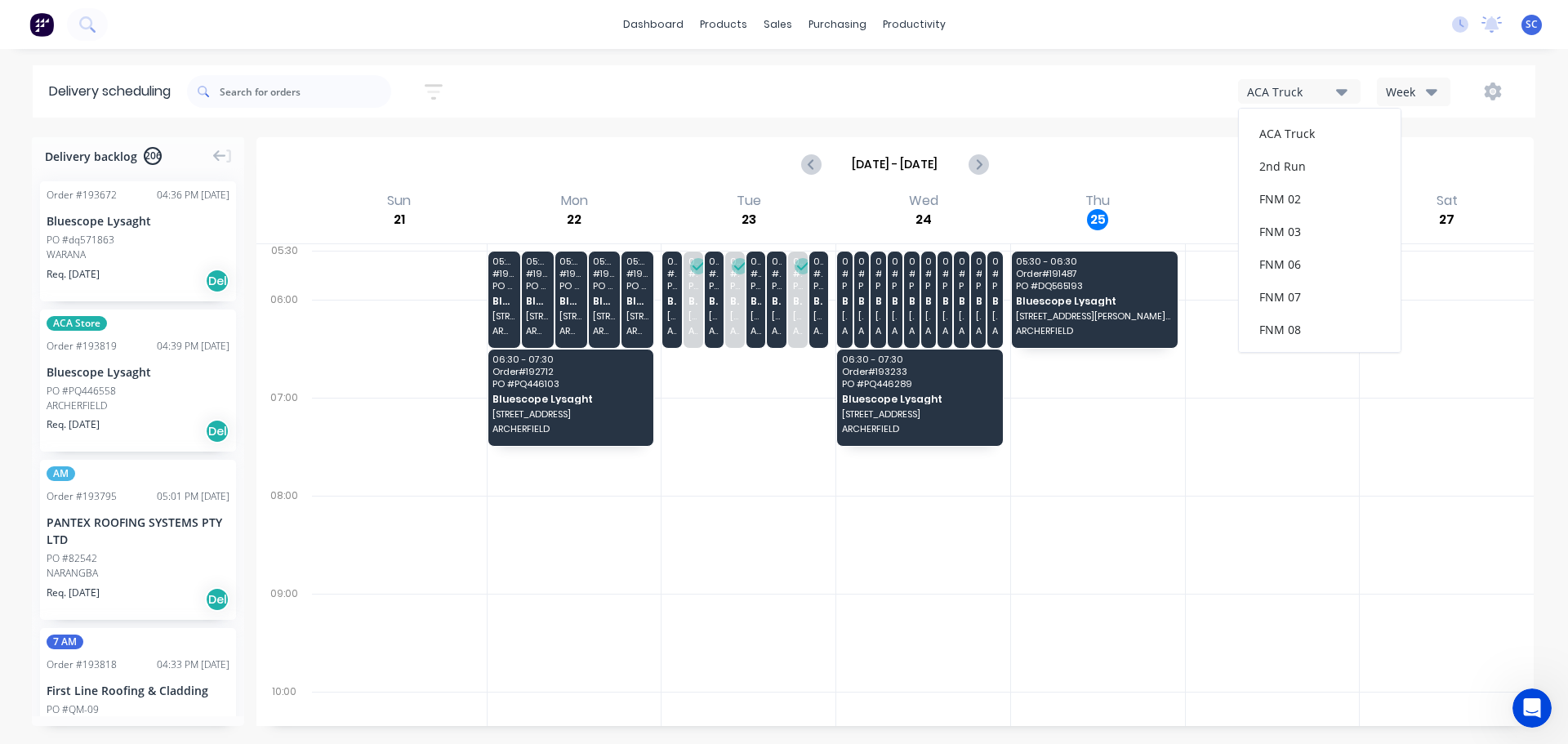
scroll to position [212, 0]
click at [1296, 147] on div "FNM 09" at bounding box center [1320, 149] width 162 height 33
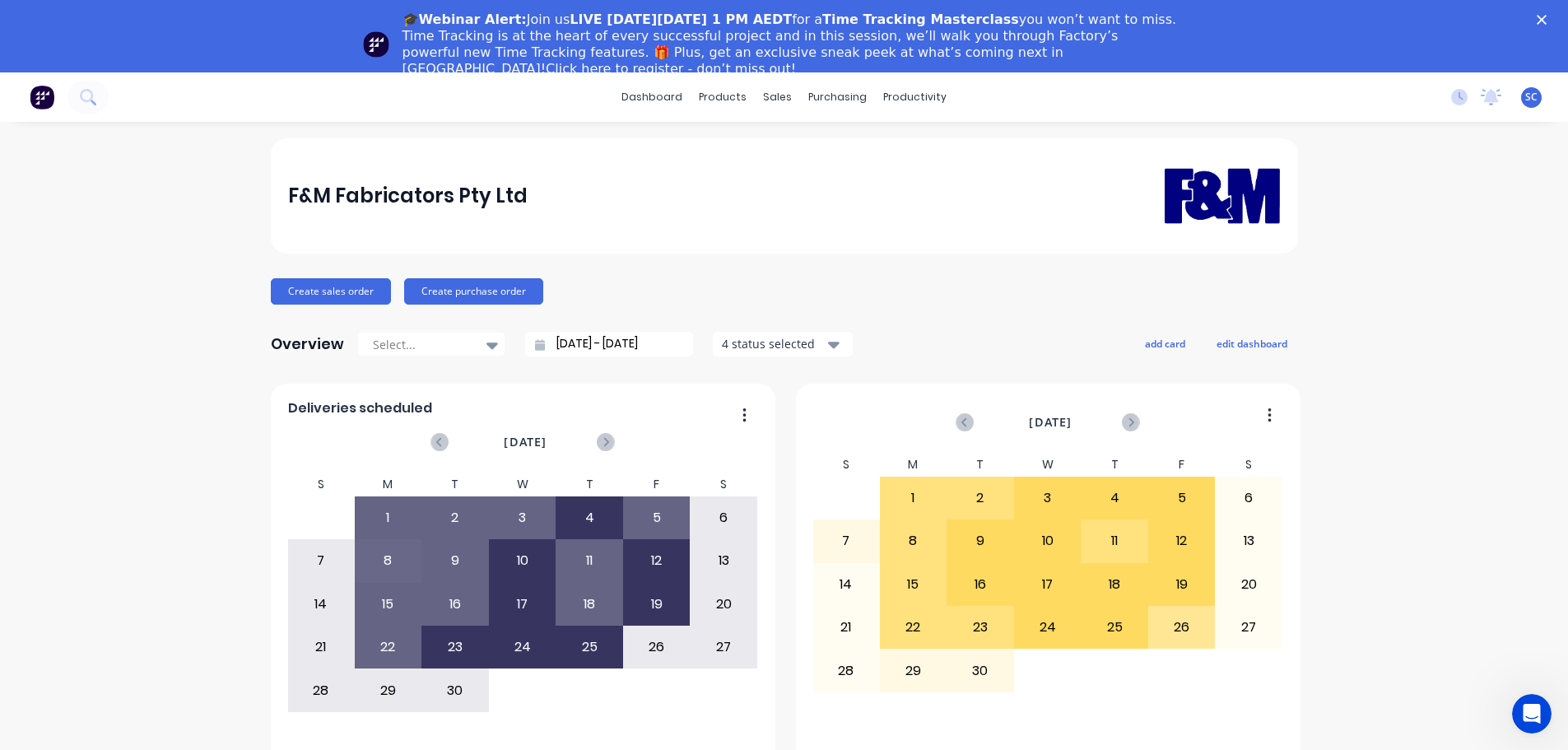
click at [1547, 18] on icon "Close" at bounding box center [1542, 19] width 10 height 10
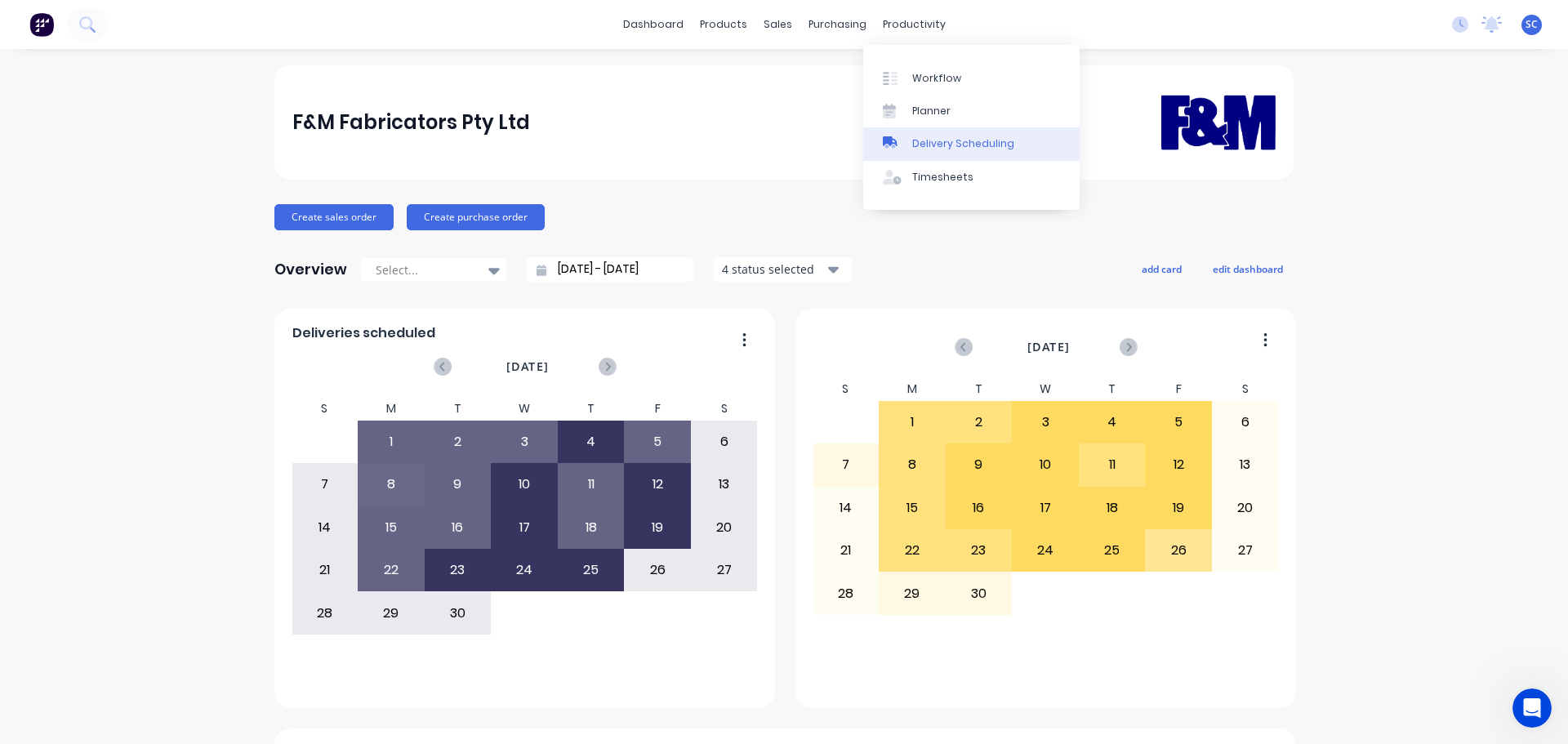
click at [957, 142] on div "Delivery Scheduling" at bounding box center [963, 144] width 102 height 14
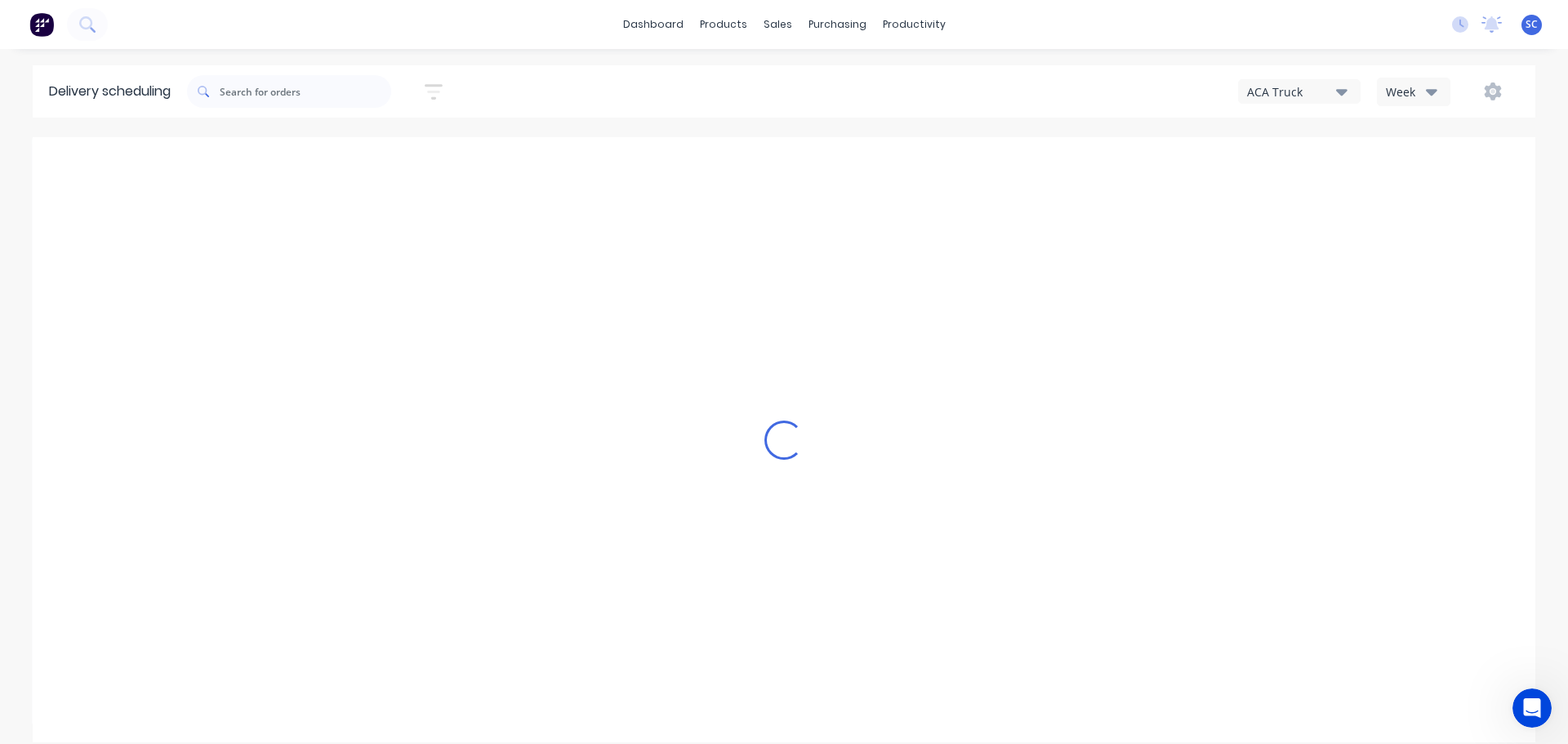
click at [1427, 93] on icon "button" at bounding box center [1431, 92] width 12 height 18
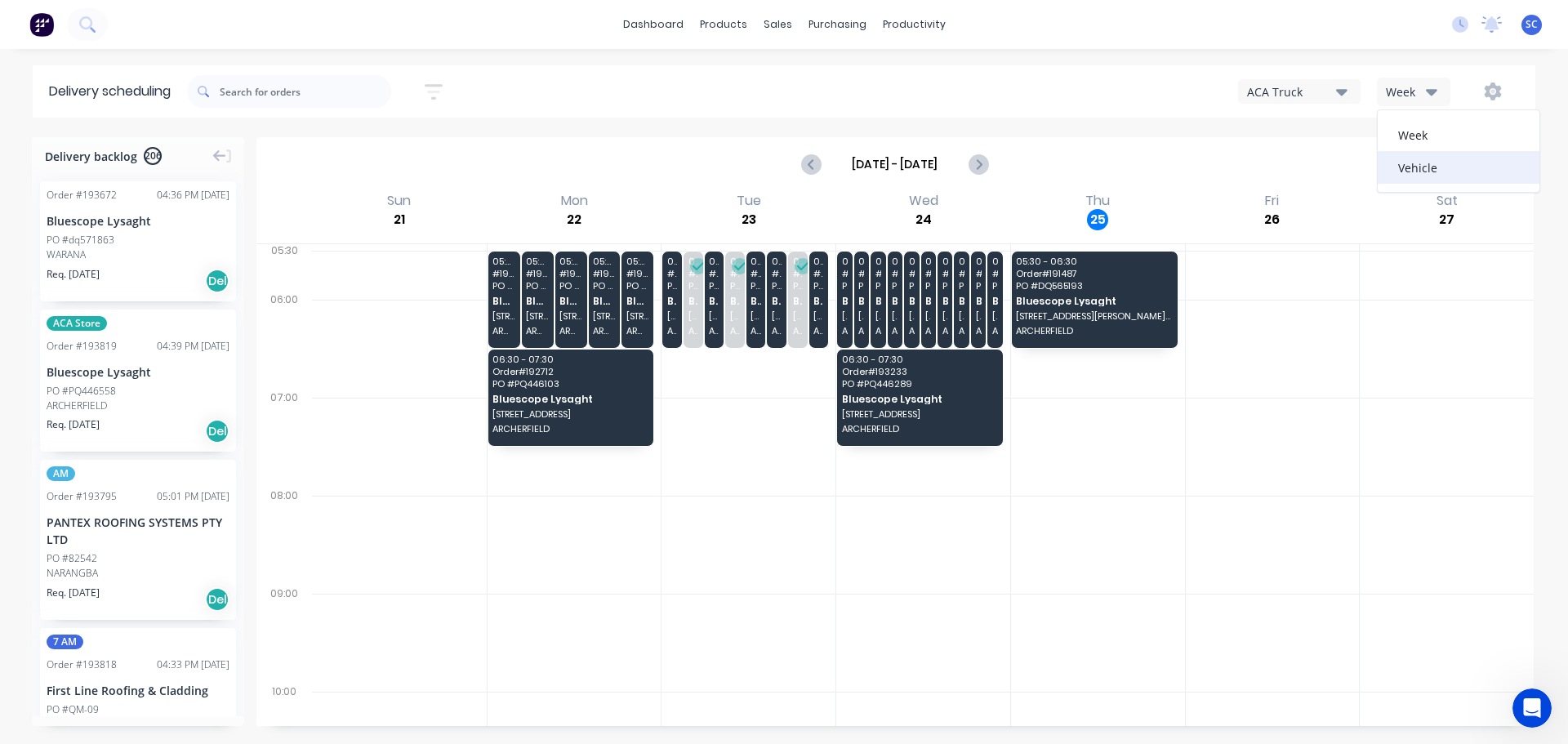
click at [1412, 165] on div "Vehicle" at bounding box center [1458, 168] width 162 height 33
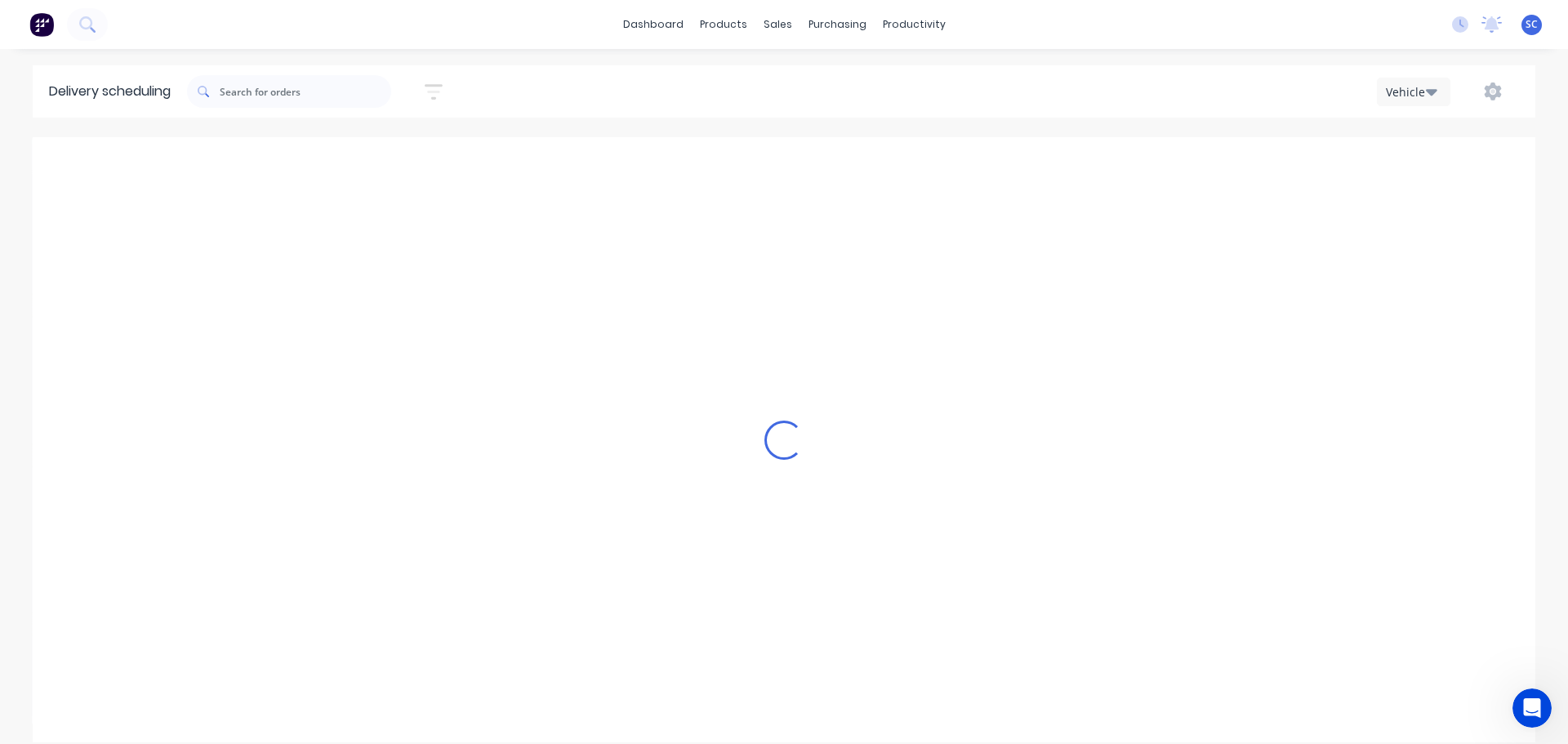
scroll to position [0, 1]
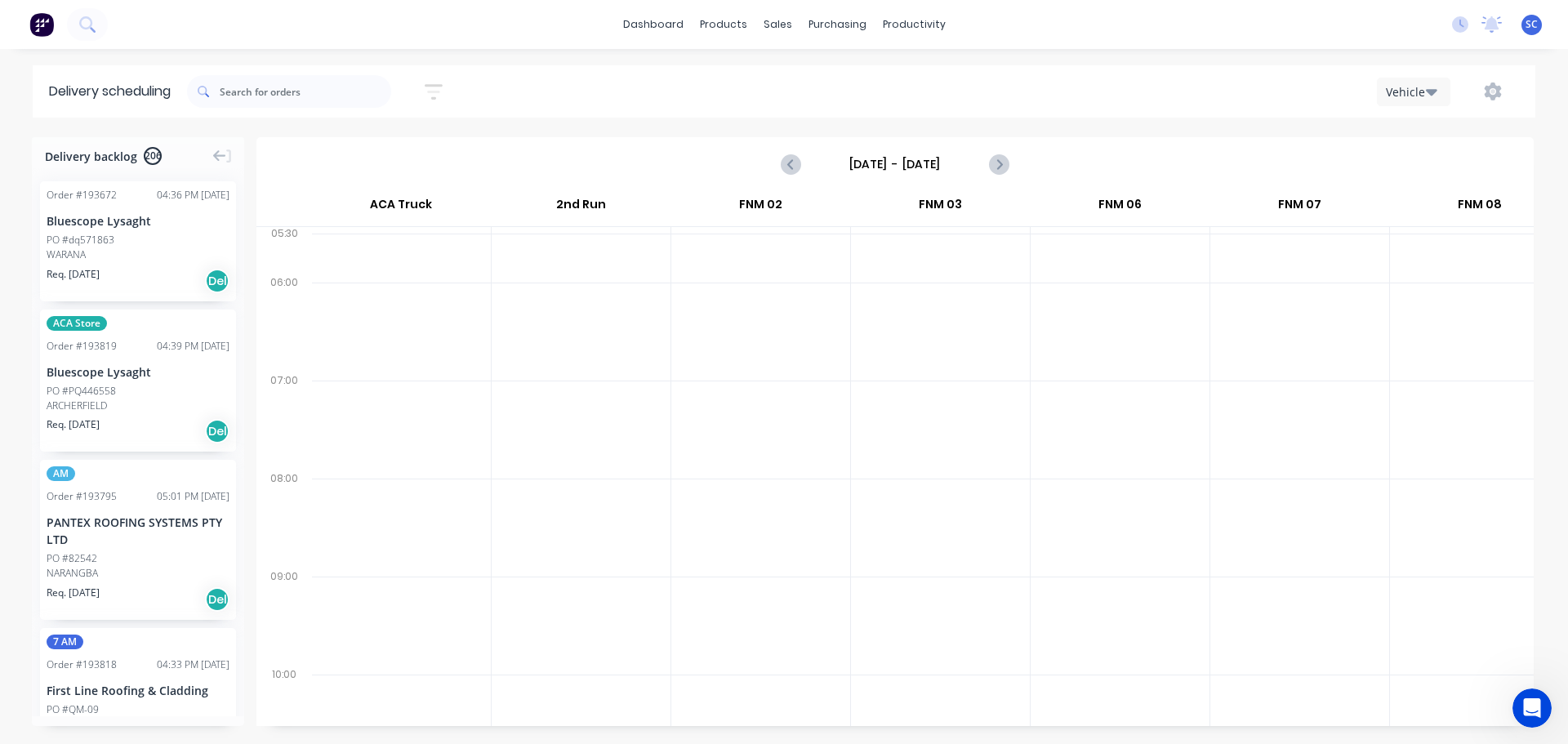
click at [878, 159] on input "[DATE] - [DATE]" at bounding box center [895, 164] width 162 height 24
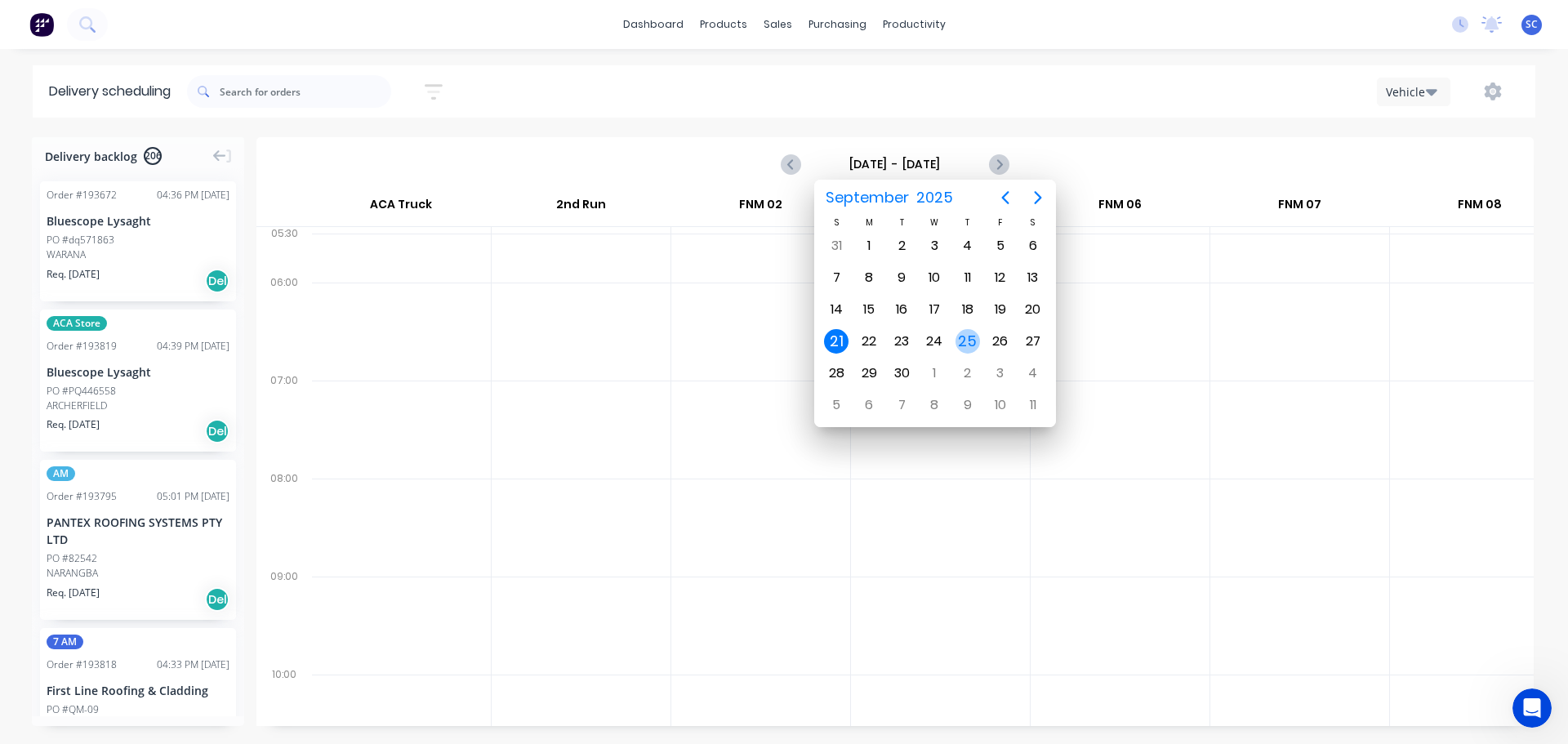
click at [969, 341] on div "25" at bounding box center [967, 341] width 24 height 24
type input "[DATE] - [DATE]"
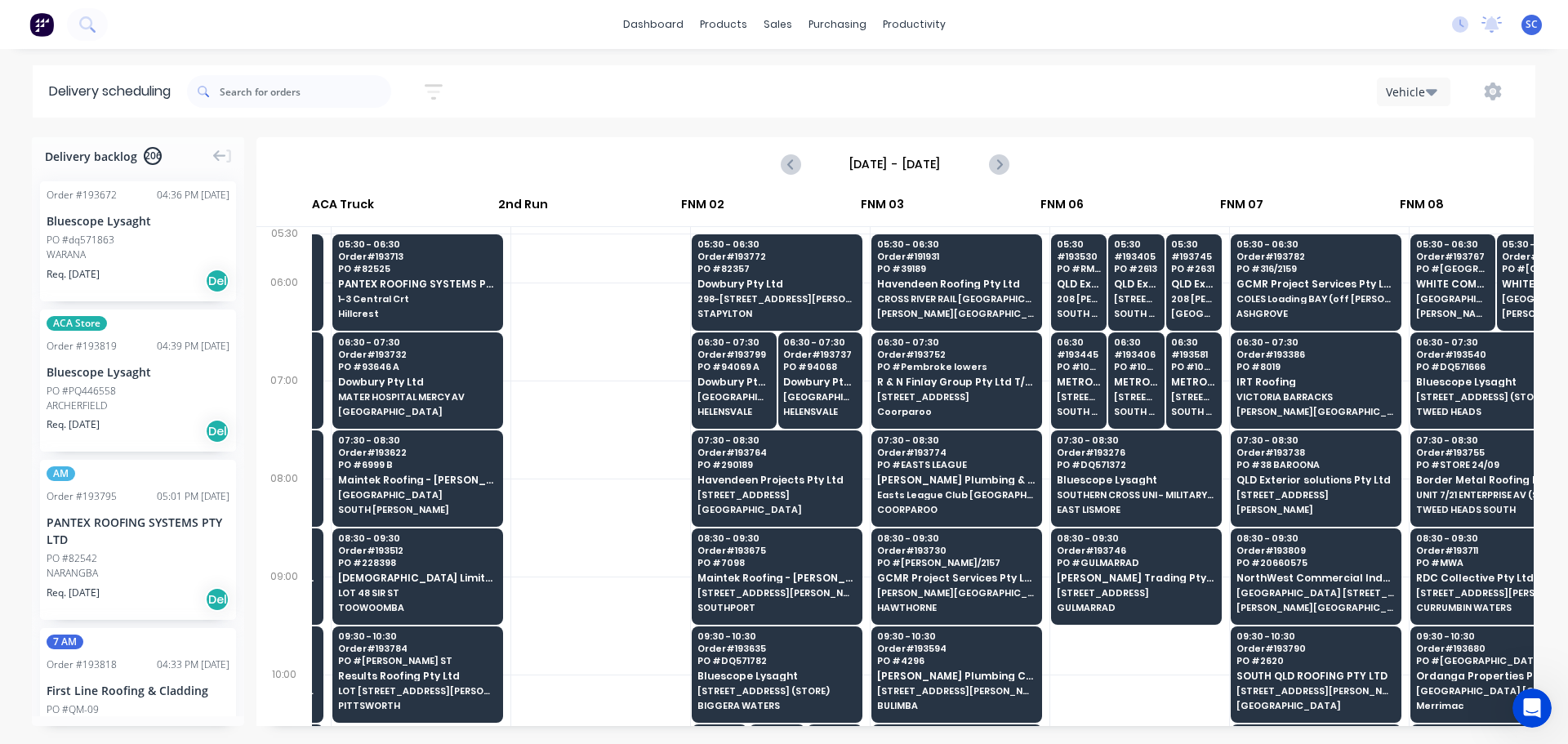
scroll to position [0, 1]
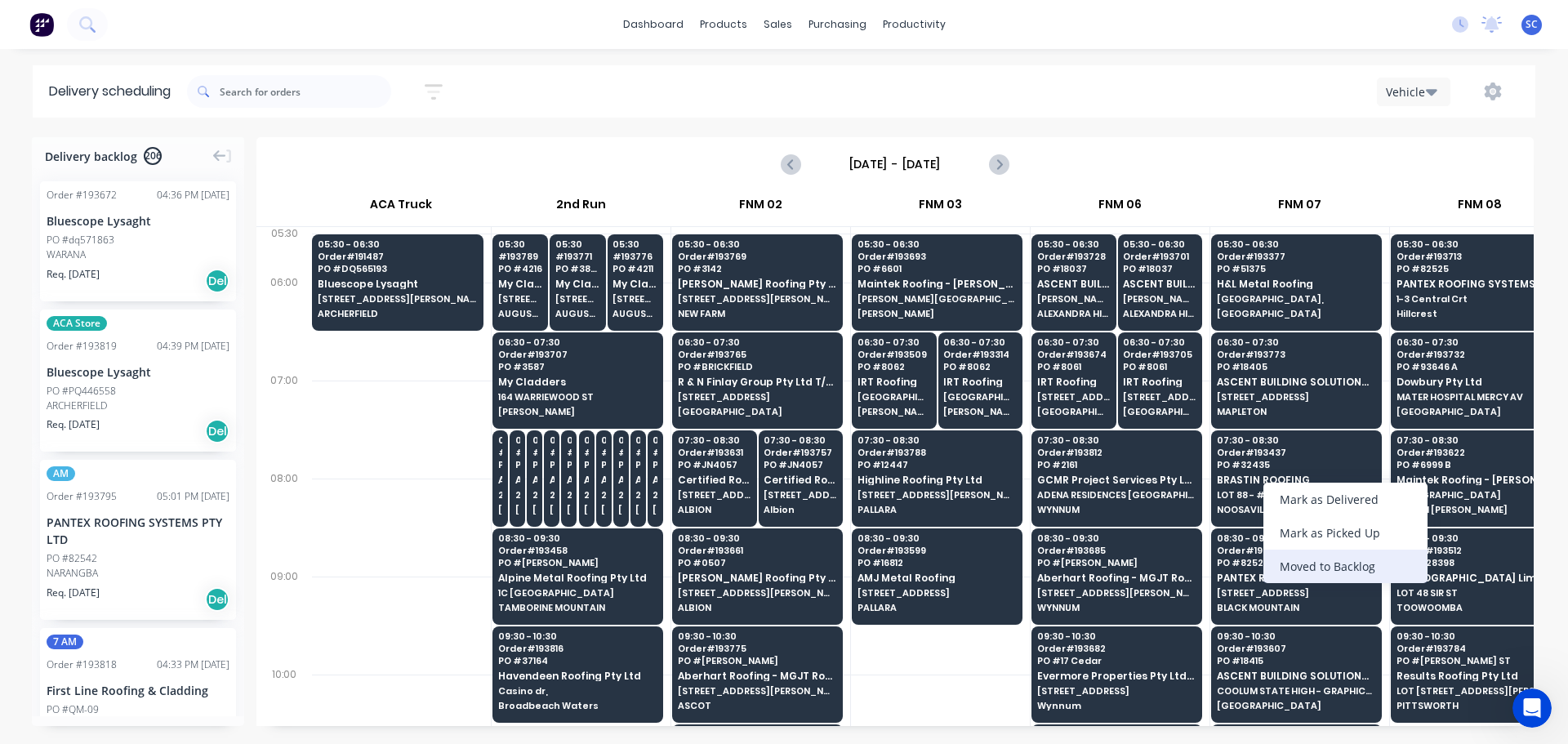
click at [1328, 567] on div "Moved to Backlog" at bounding box center [1346, 567] width 164 height 34
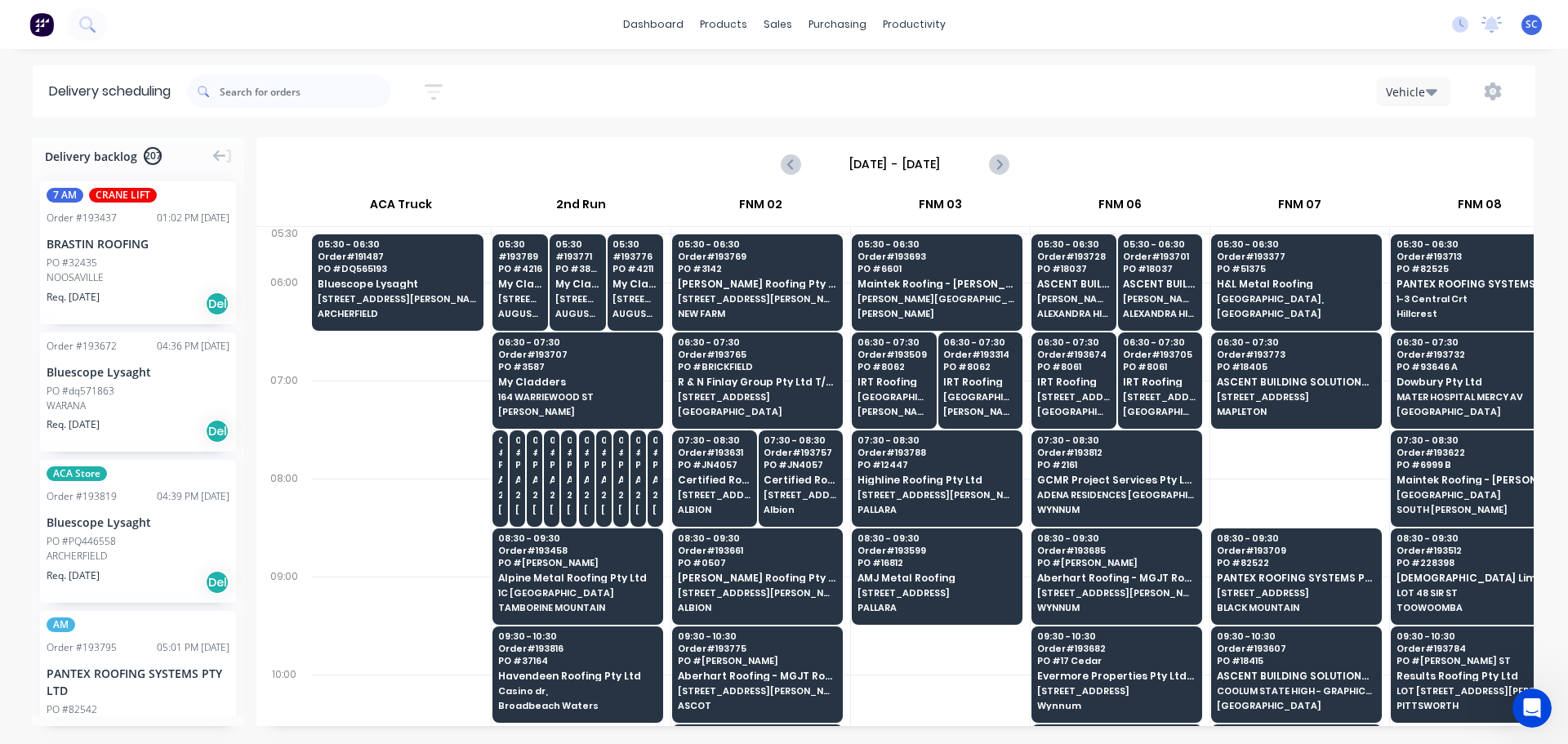
click at [106, 251] on div "BRASTIN ROOFING" at bounding box center [138, 244] width 183 height 17
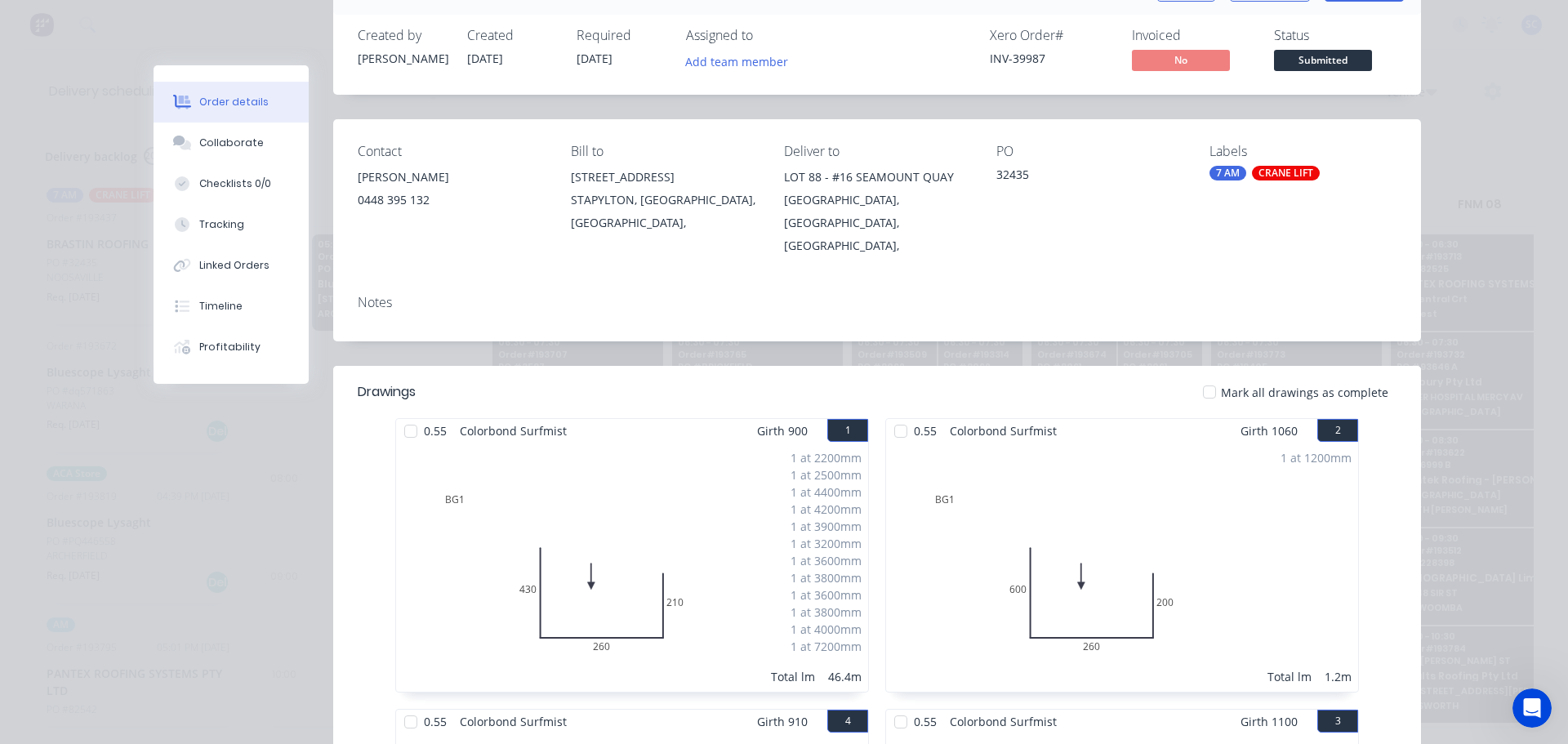
scroll to position [0, 0]
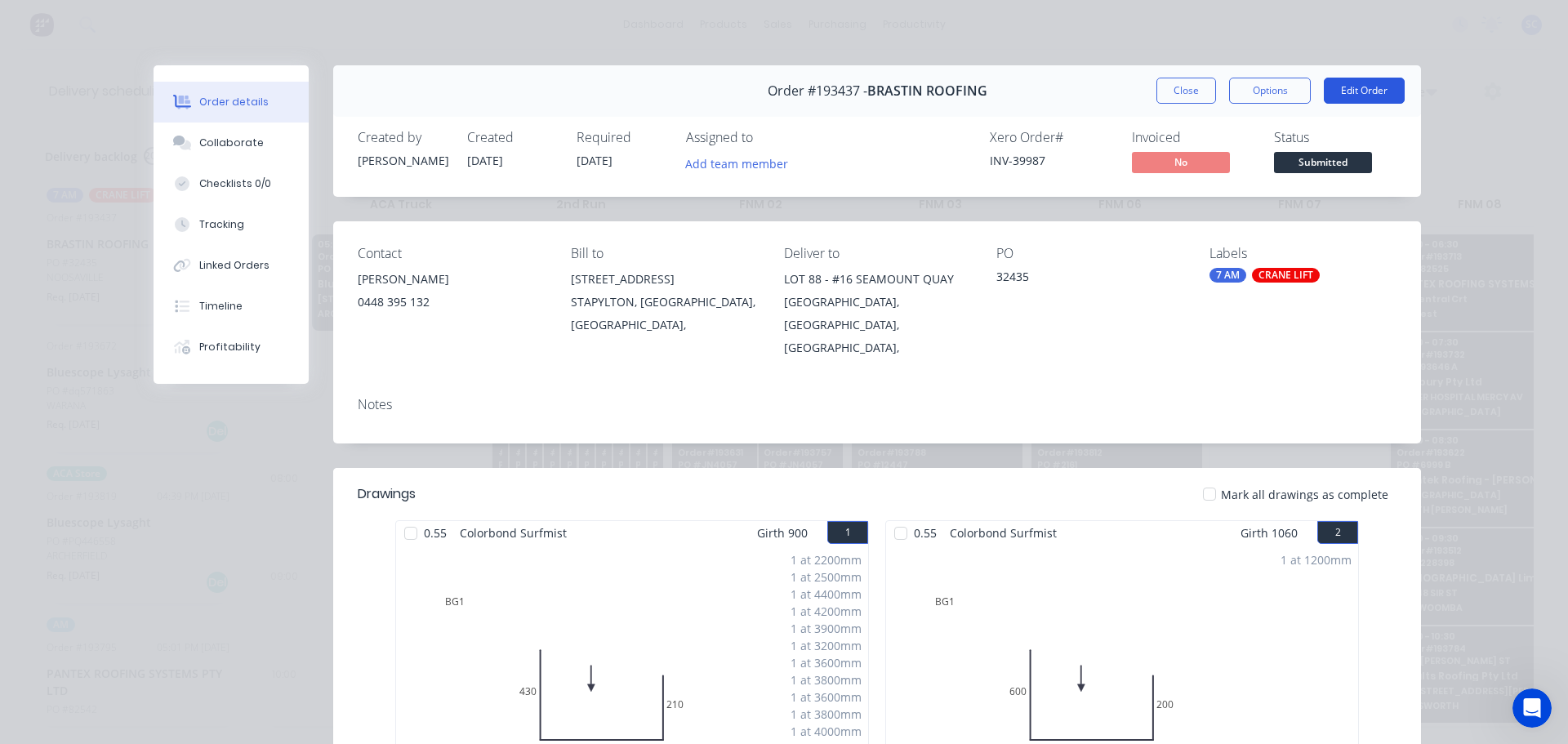
click at [1358, 90] on button "Edit Order" at bounding box center [1364, 91] width 81 height 26
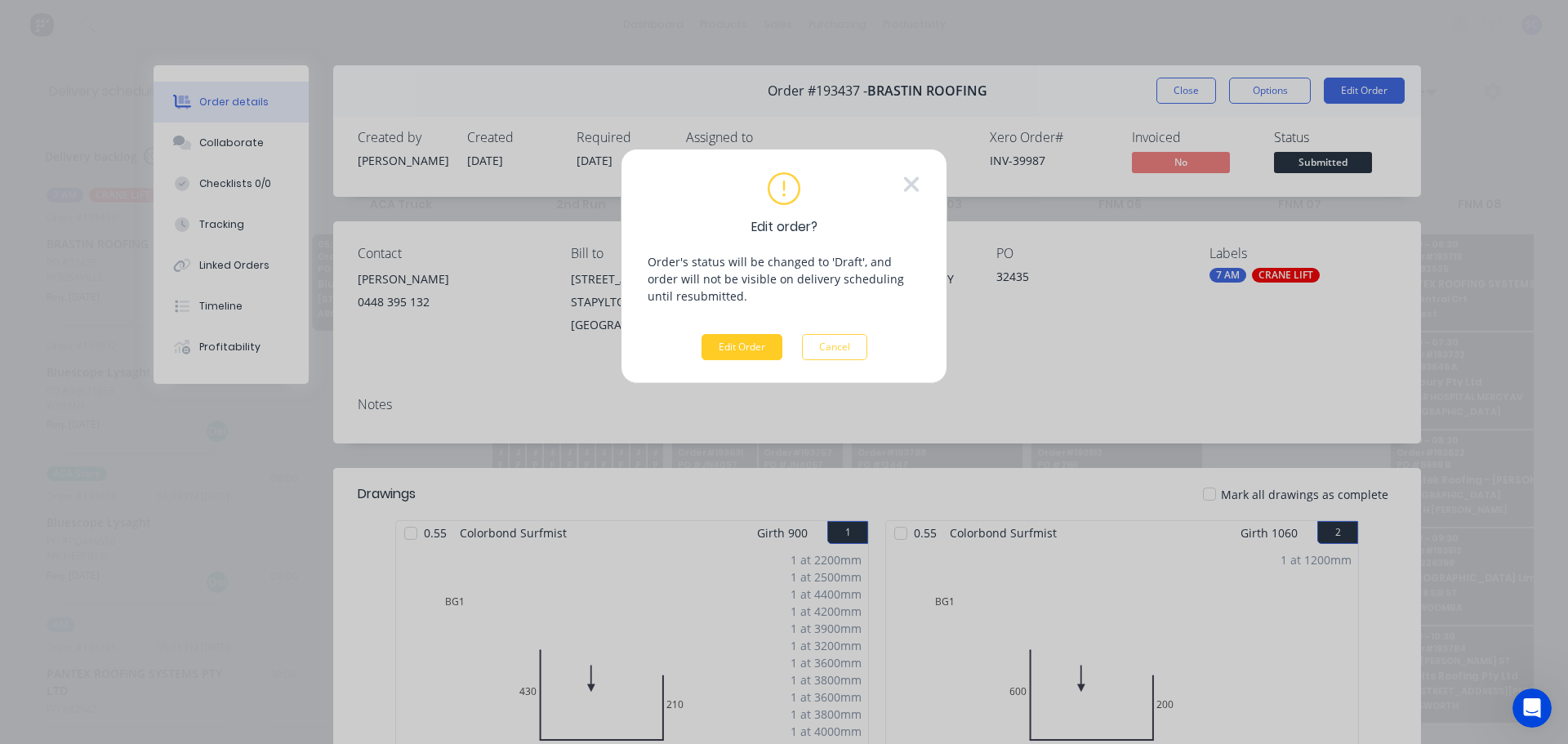
click at [727, 350] on button "Edit Order" at bounding box center [742, 347] width 81 height 26
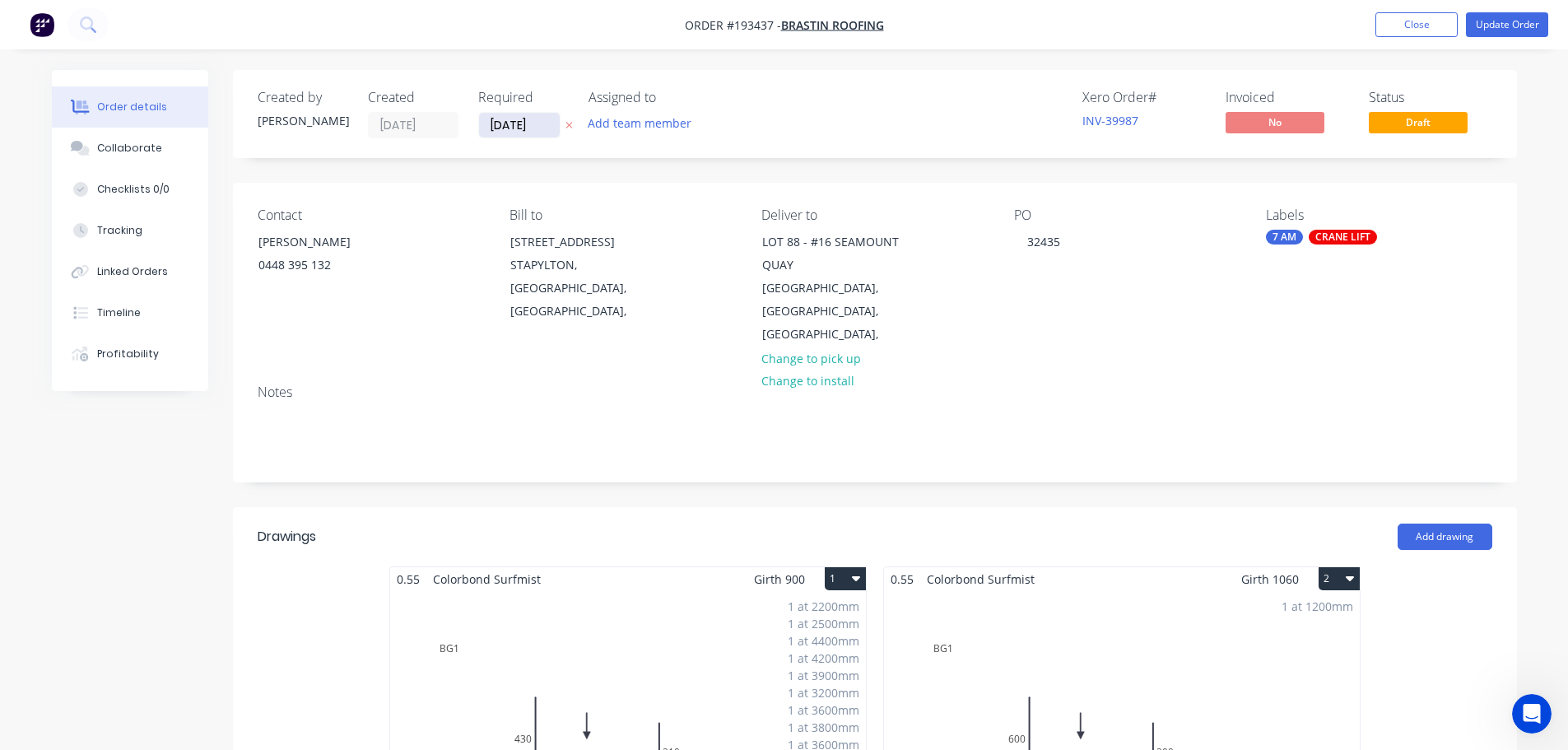
click at [517, 133] on input "[DATE]" at bounding box center [518, 124] width 81 height 24
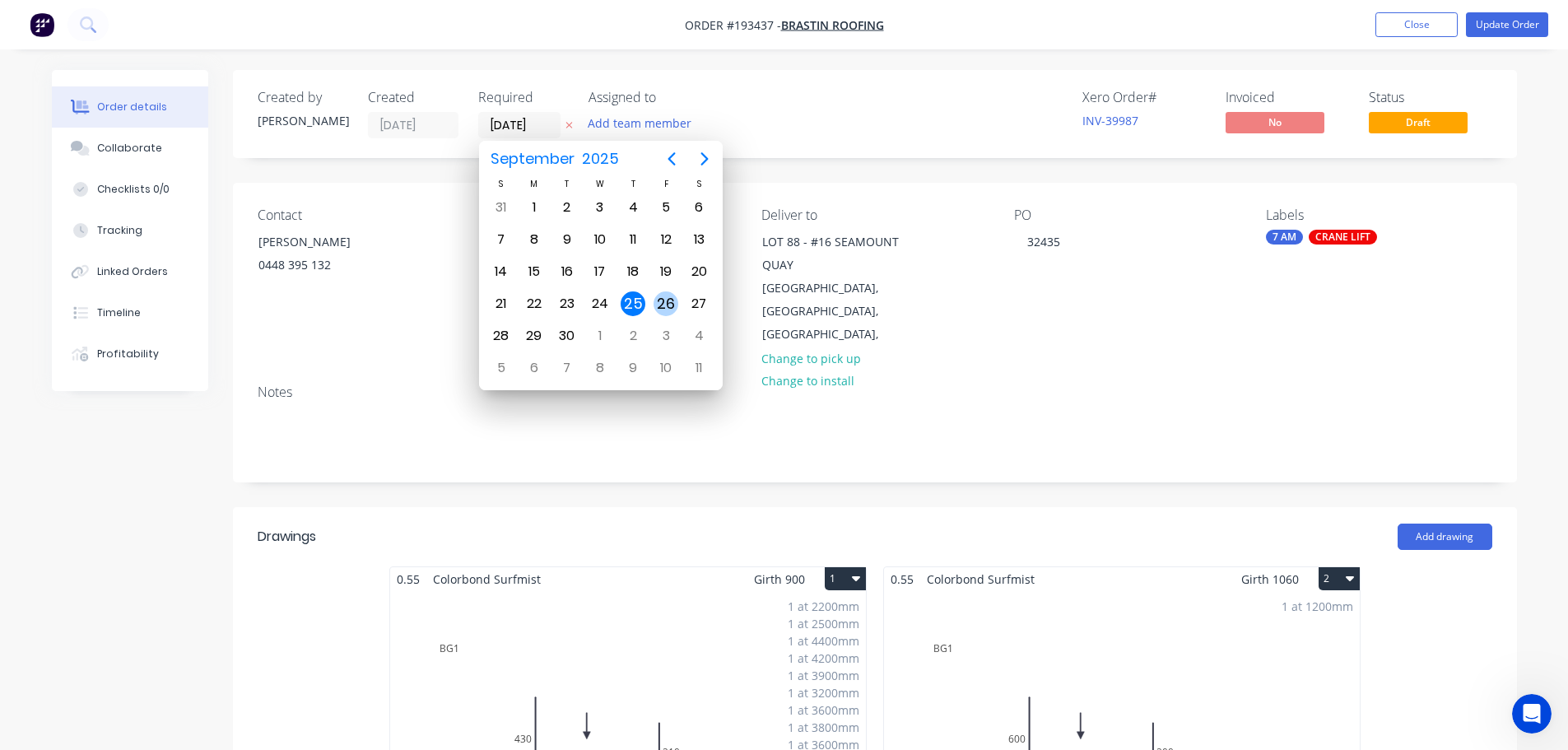
click at [661, 304] on div "26" at bounding box center [665, 303] width 24 height 24
type input "[DATE]"
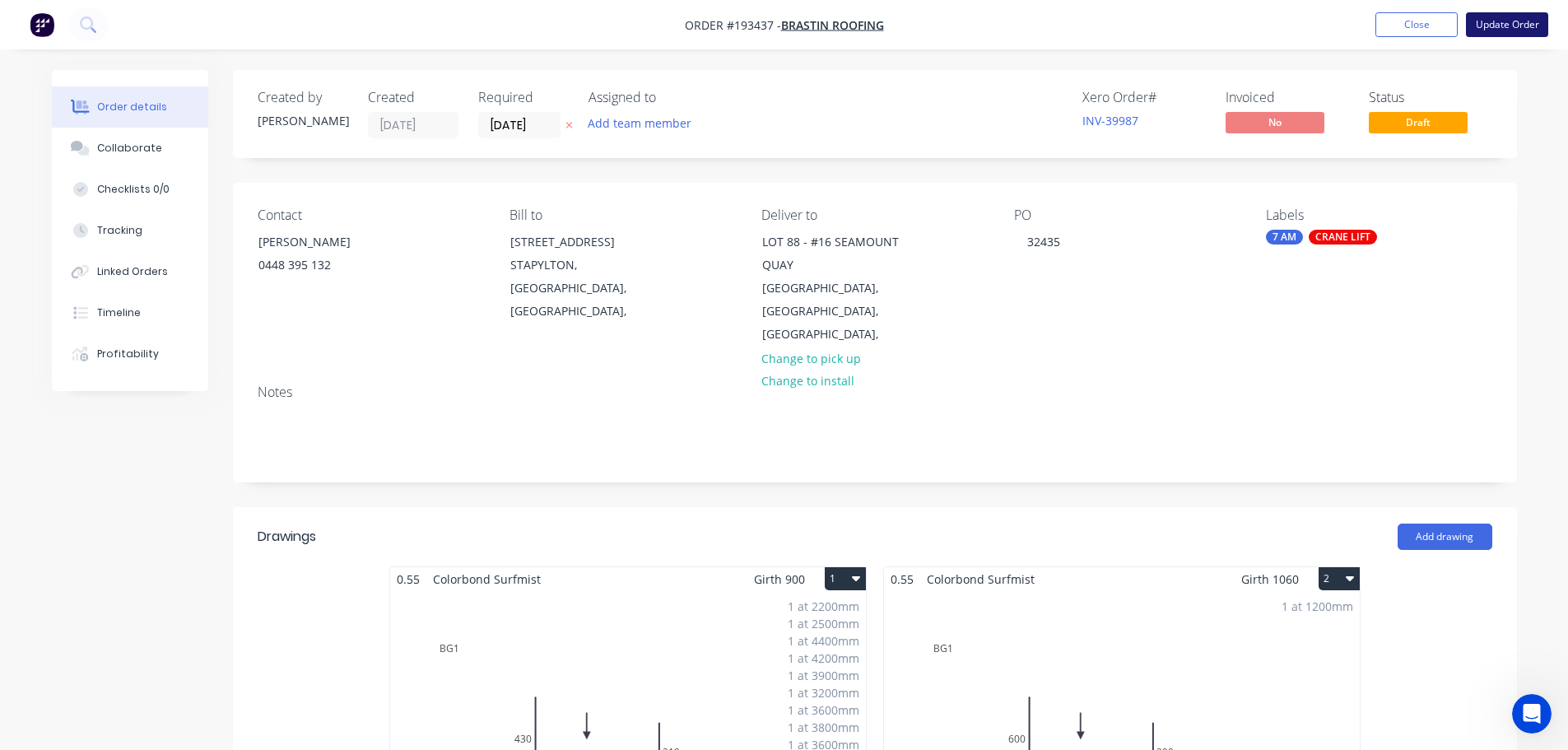
click at [1522, 22] on button "Update Order" at bounding box center [1507, 24] width 83 height 24
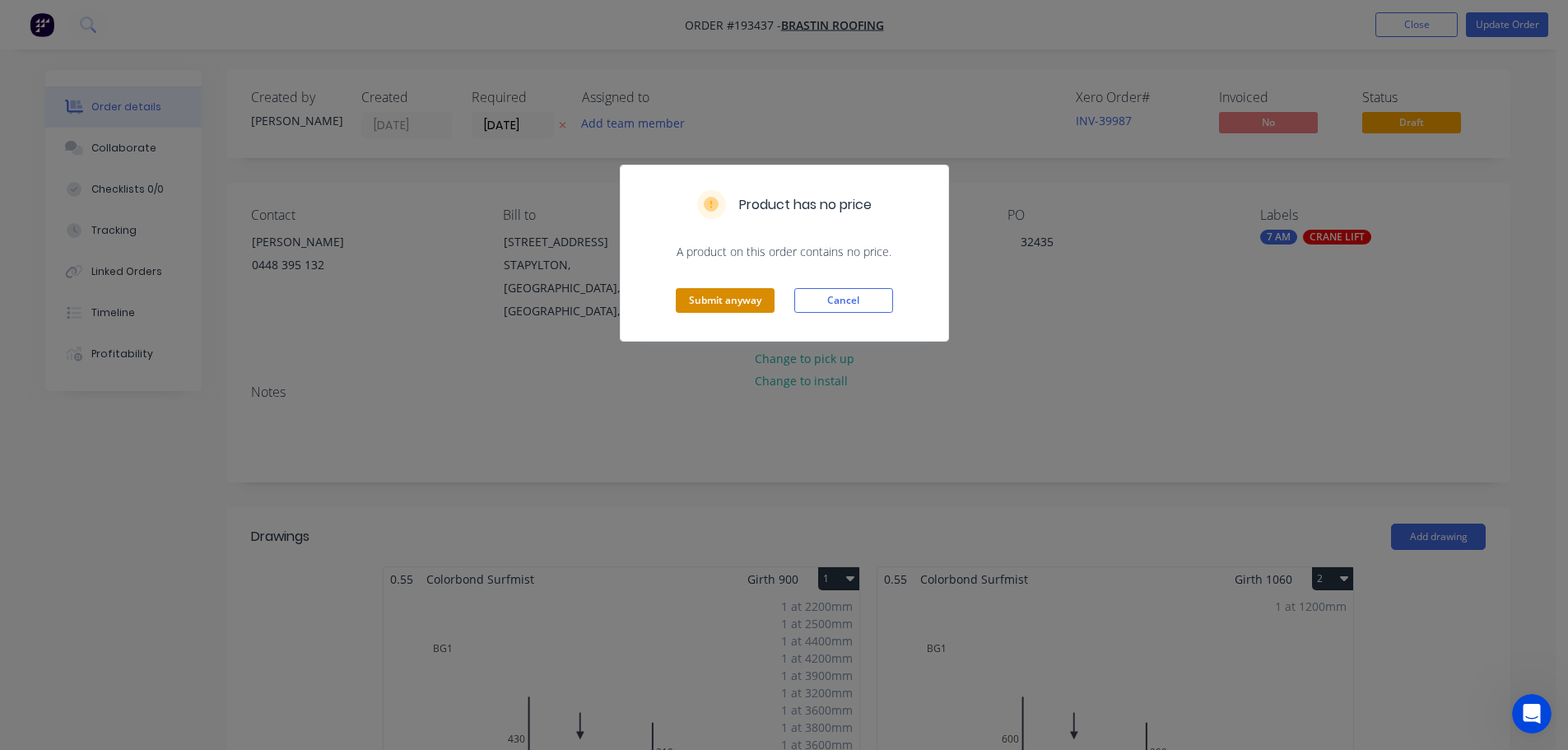
click at [722, 302] on button "Submit anyway" at bounding box center [725, 300] width 99 height 24
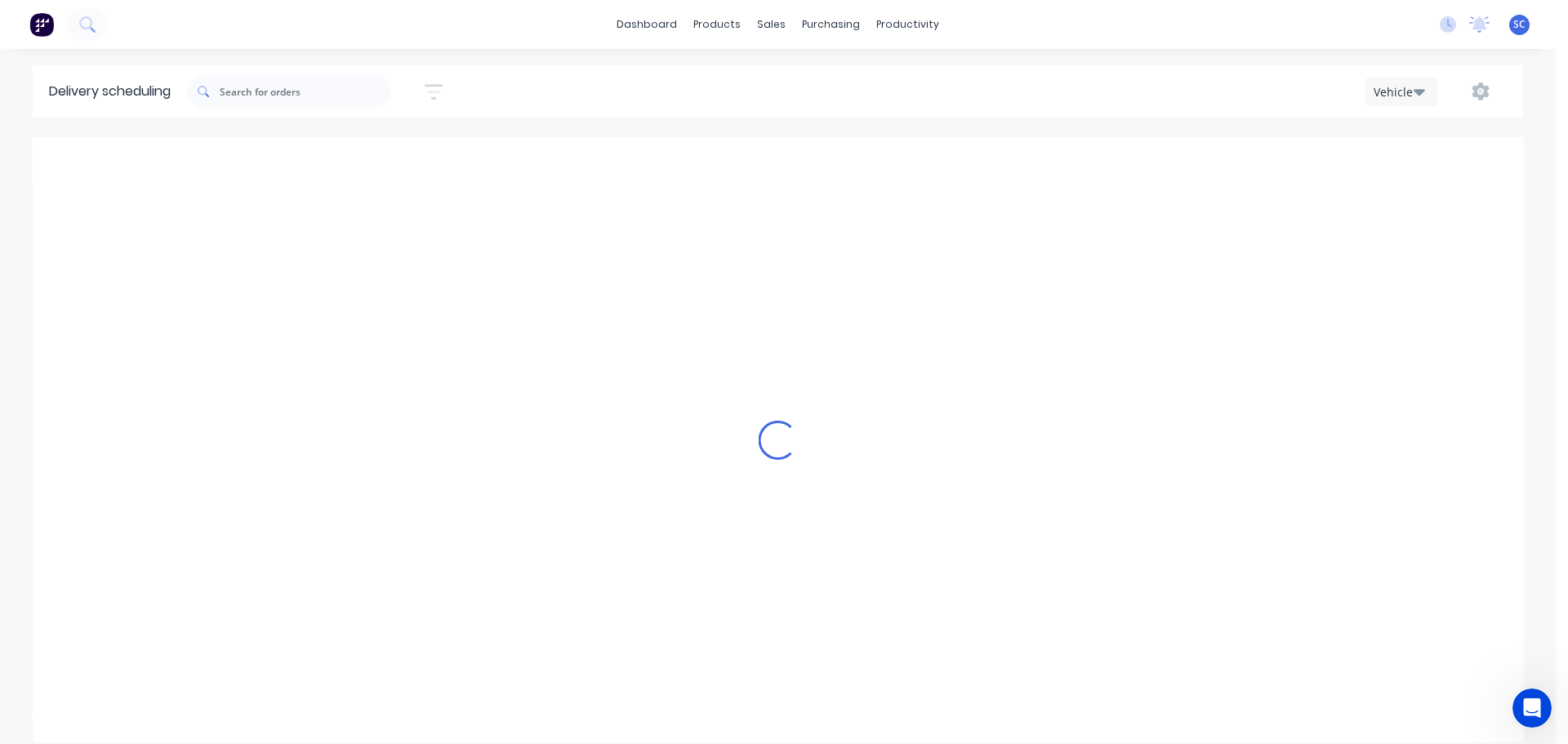
scroll to position [0, 1]
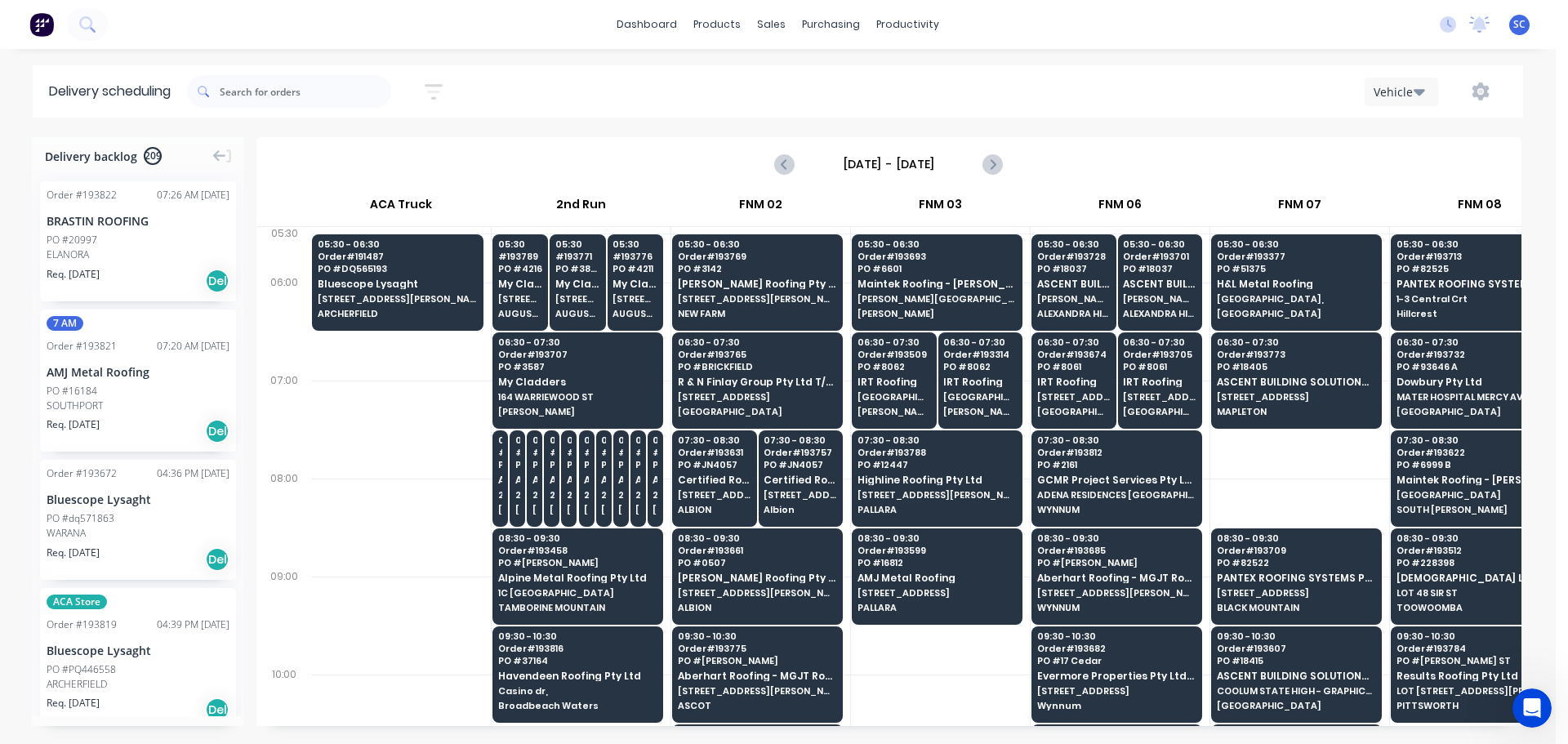
click at [759, 78] on div "Sort by Most recent Created date Required date Order number Customer name Most …" at bounding box center [854, 91] width 1336 height 45
